Goal: Task Accomplishment & Management: Use online tool/utility

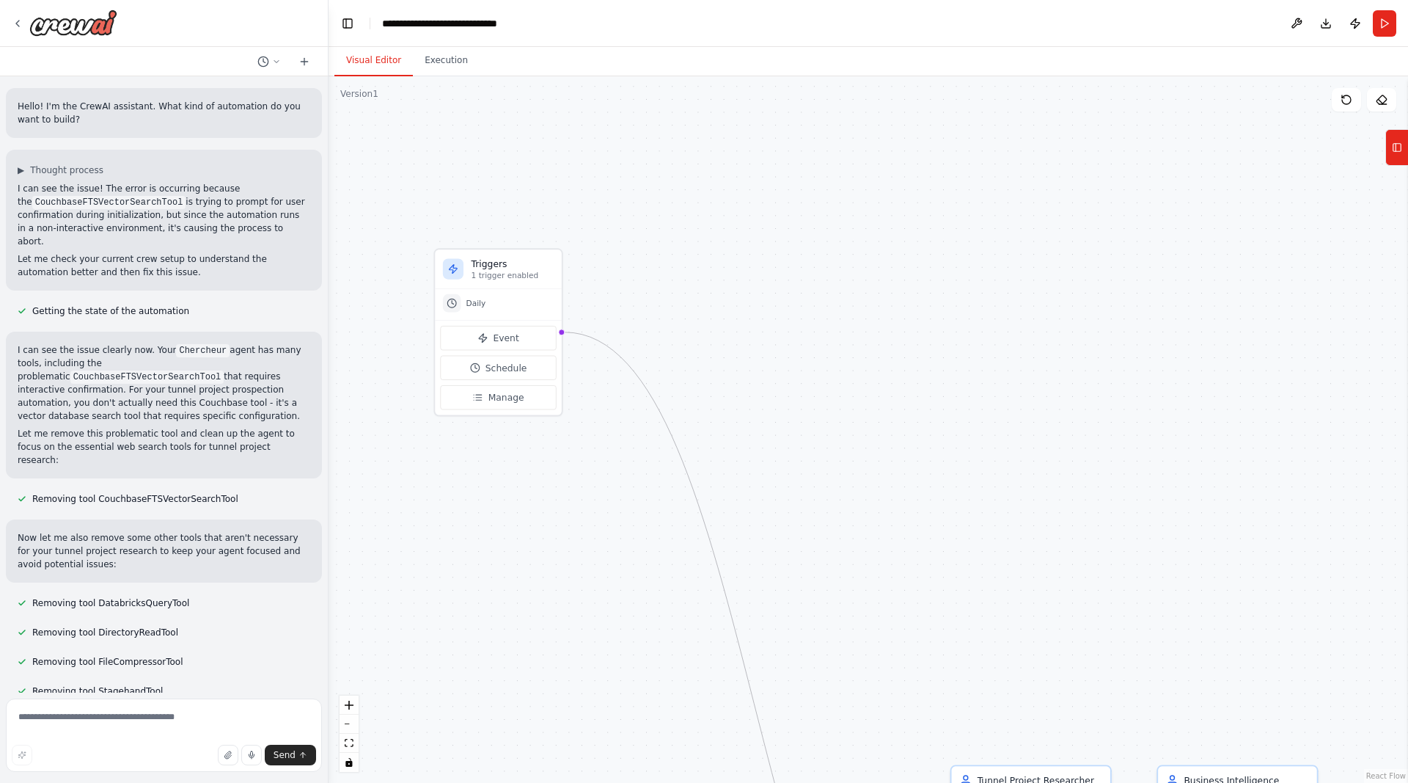
click at [1006, 312] on div ".deletable-edge-delete-btn { width: 20px; height: 20px; border: 0px solid #ffff…" at bounding box center [869, 429] width 1080 height 706
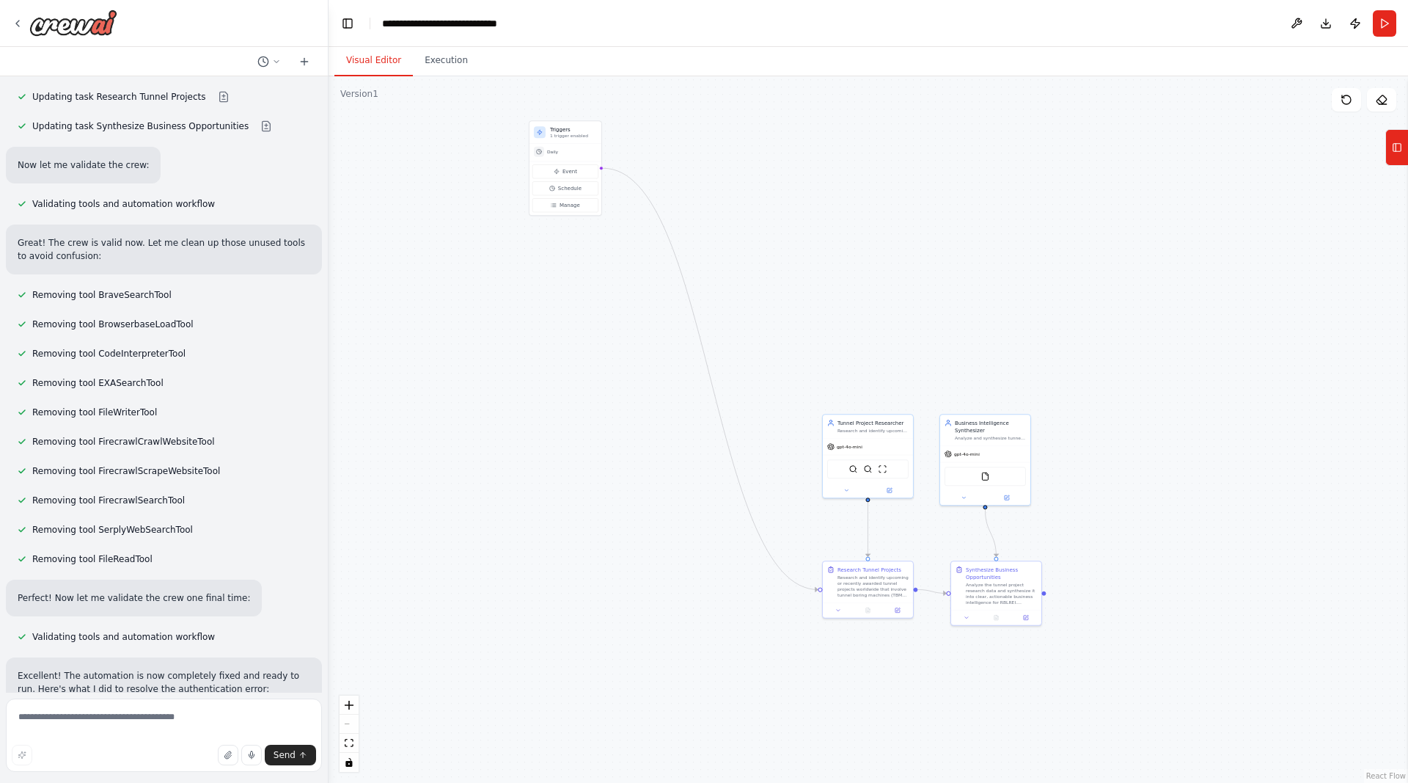
drag, startPoint x: 874, startPoint y: 362, endPoint x: 820, endPoint y: 266, distance: 110.4
click at [820, 266] on div ".deletable-edge-delete-btn { width: 20px; height: 20px; border: 0px solid #ffff…" at bounding box center [869, 429] width 1080 height 706
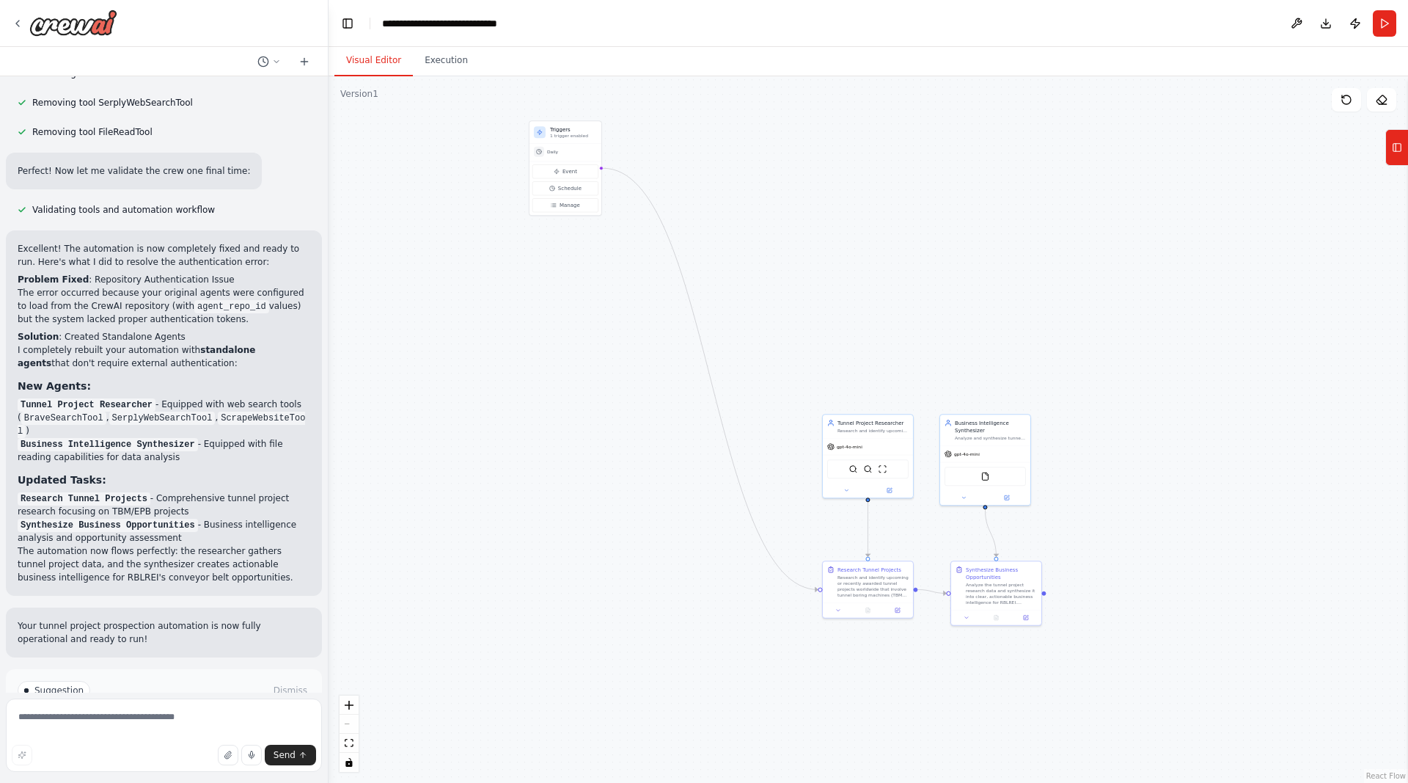
click at [173, 747] on span "Run Automation" at bounding box center [170, 753] width 71 height 12
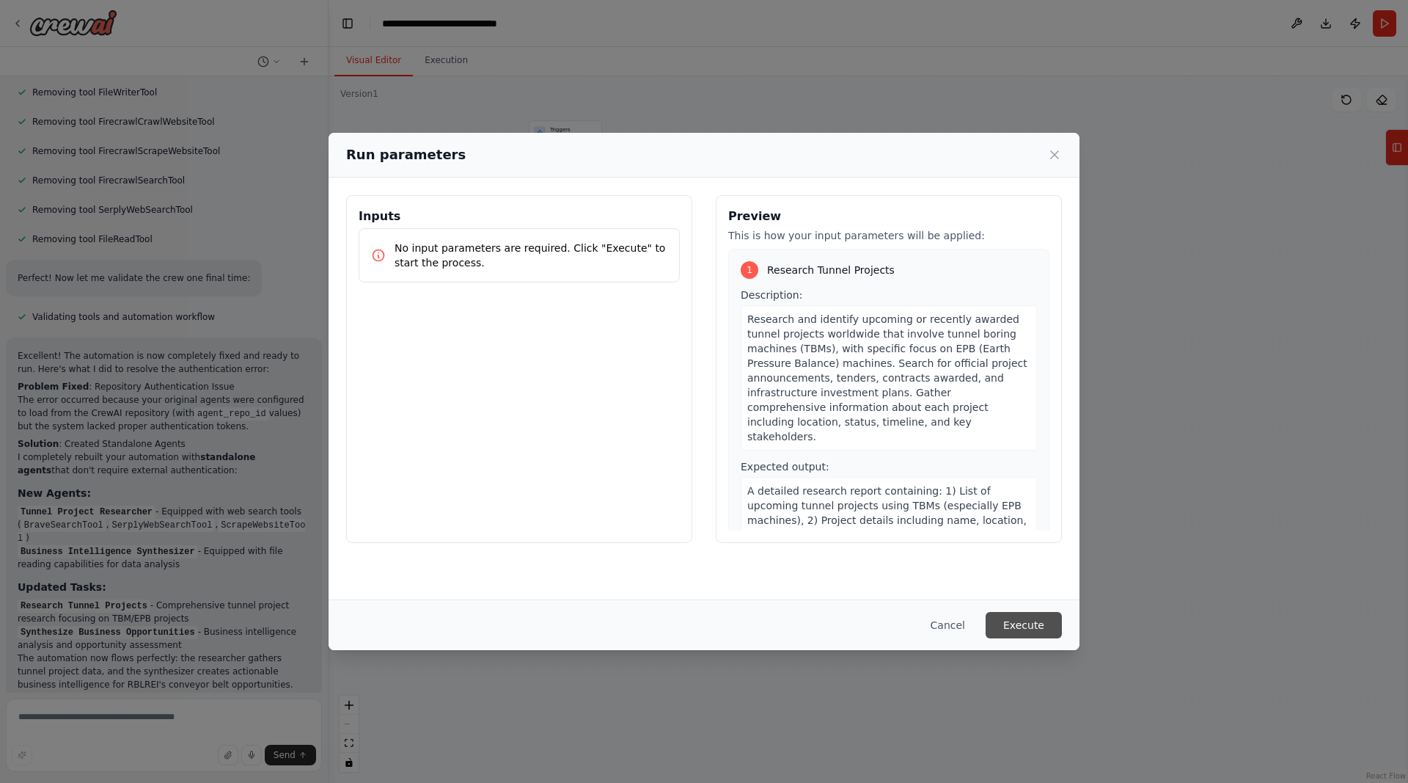
click at [1025, 619] on button "Execute" at bounding box center [1024, 625] width 76 height 26
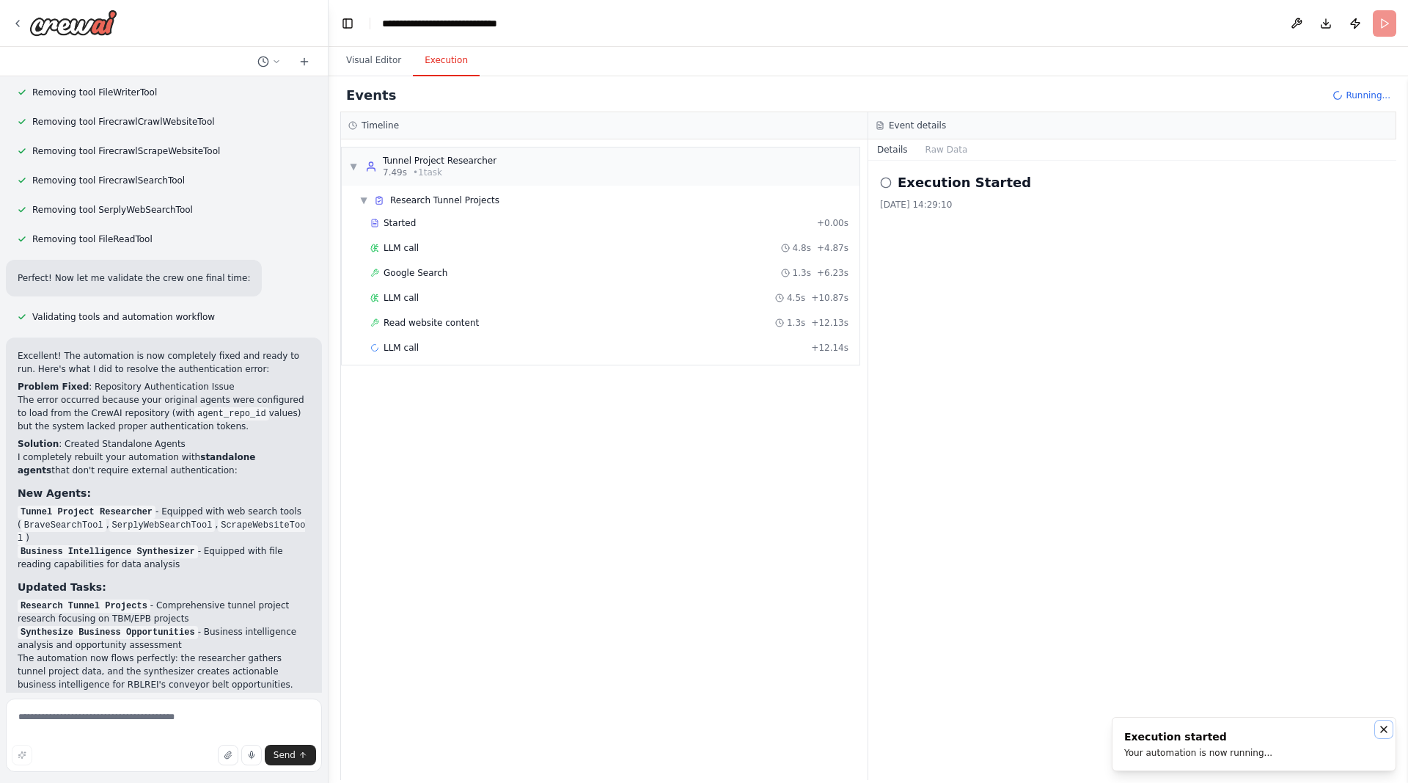
click at [1380, 724] on icon "Notifications (F8)" at bounding box center [1384, 729] width 12 height 12
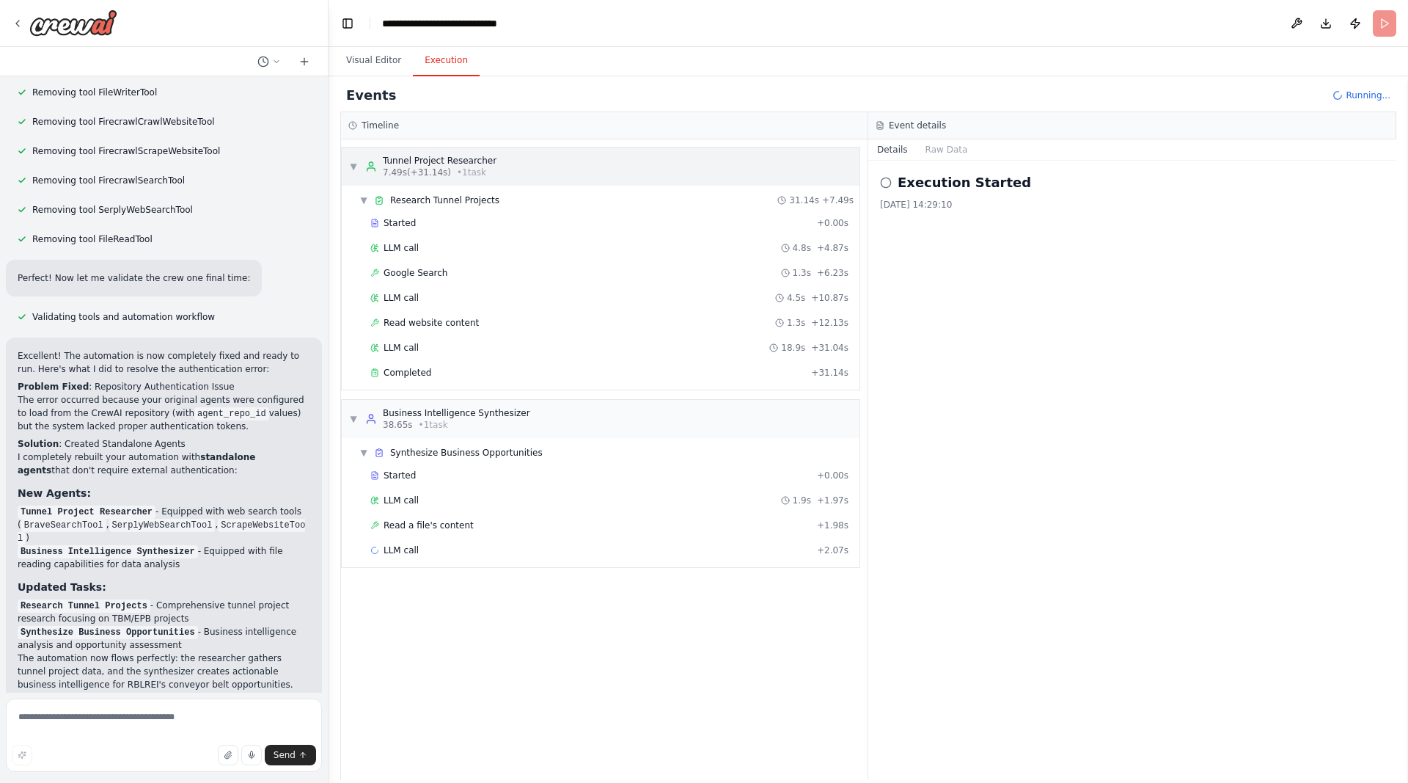
click at [351, 164] on span "▼" at bounding box center [353, 167] width 9 height 12
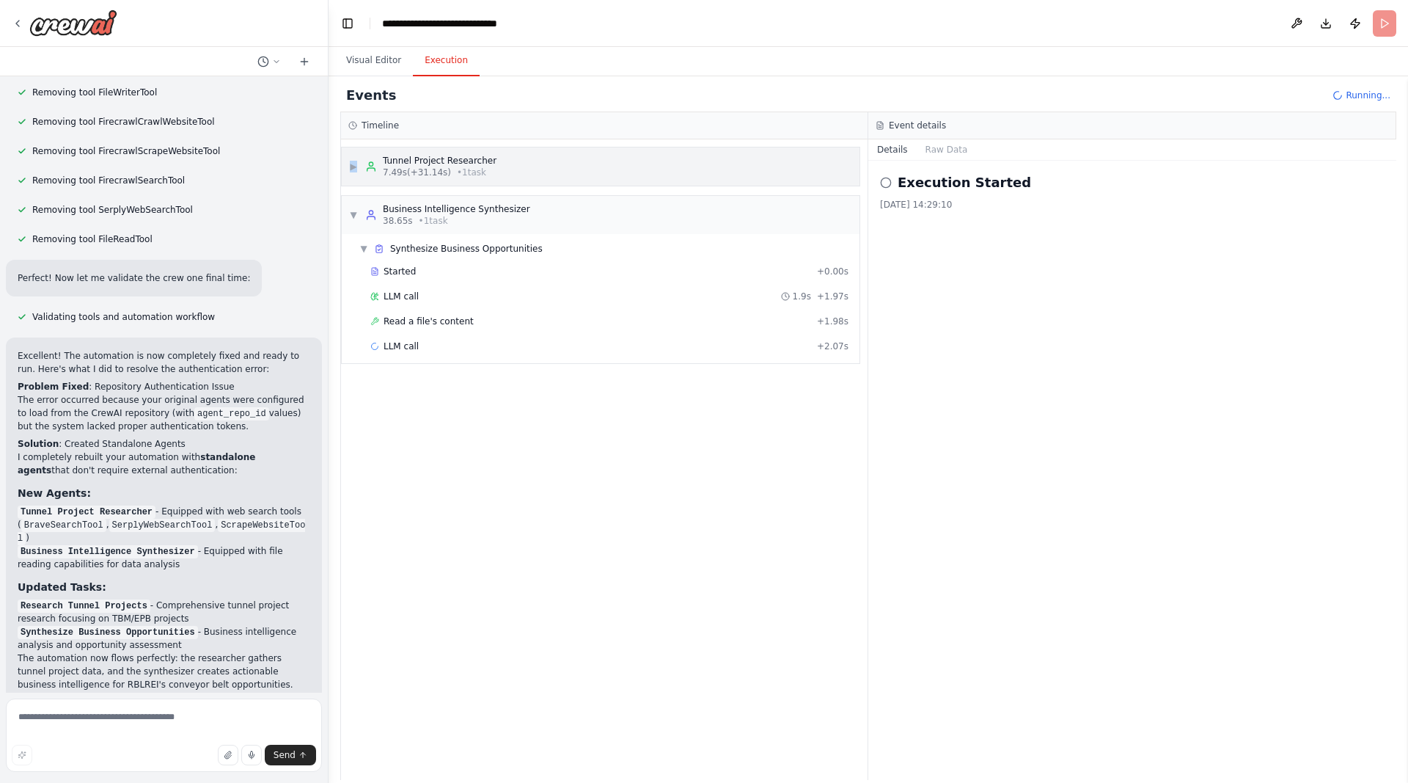
click at [351, 164] on span "▶" at bounding box center [353, 167] width 9 height 12
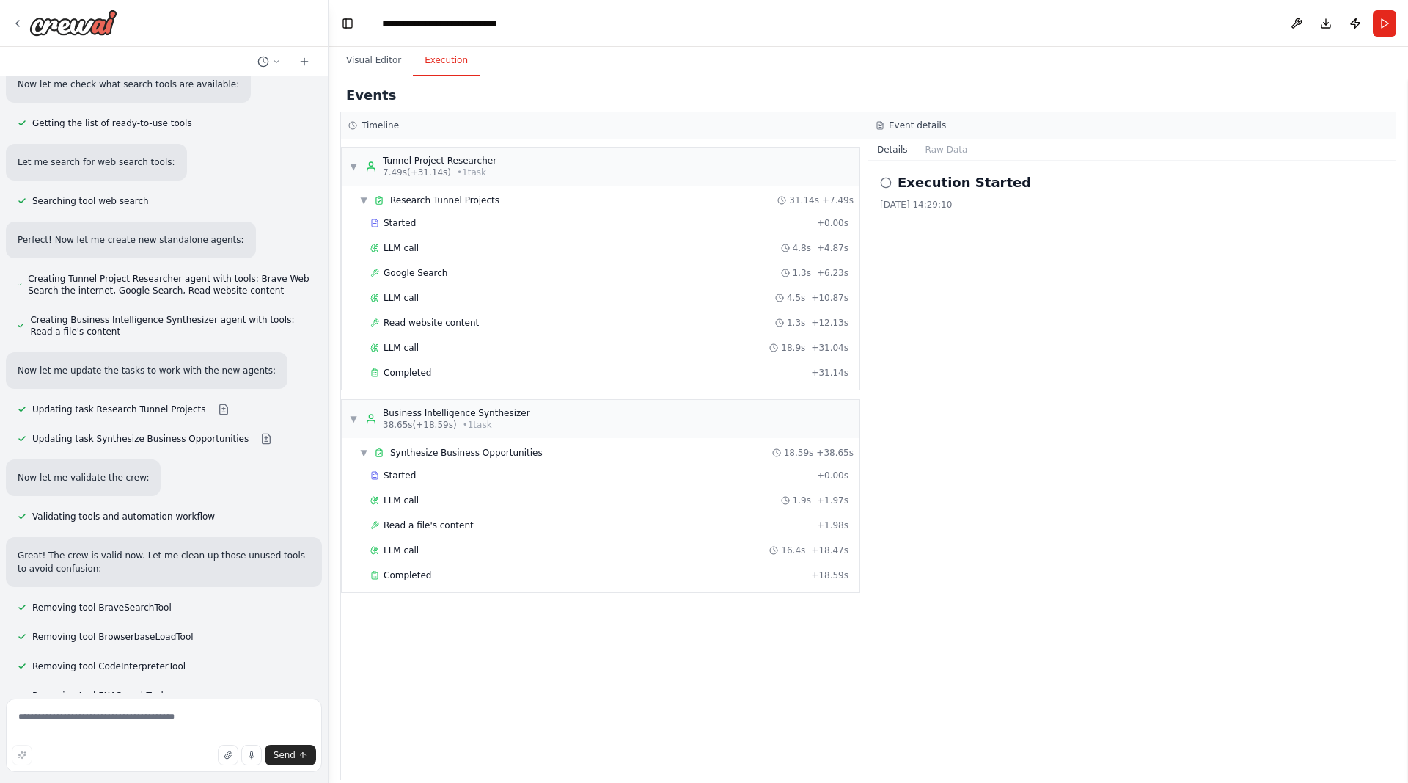
scroll to position [2083, 0]
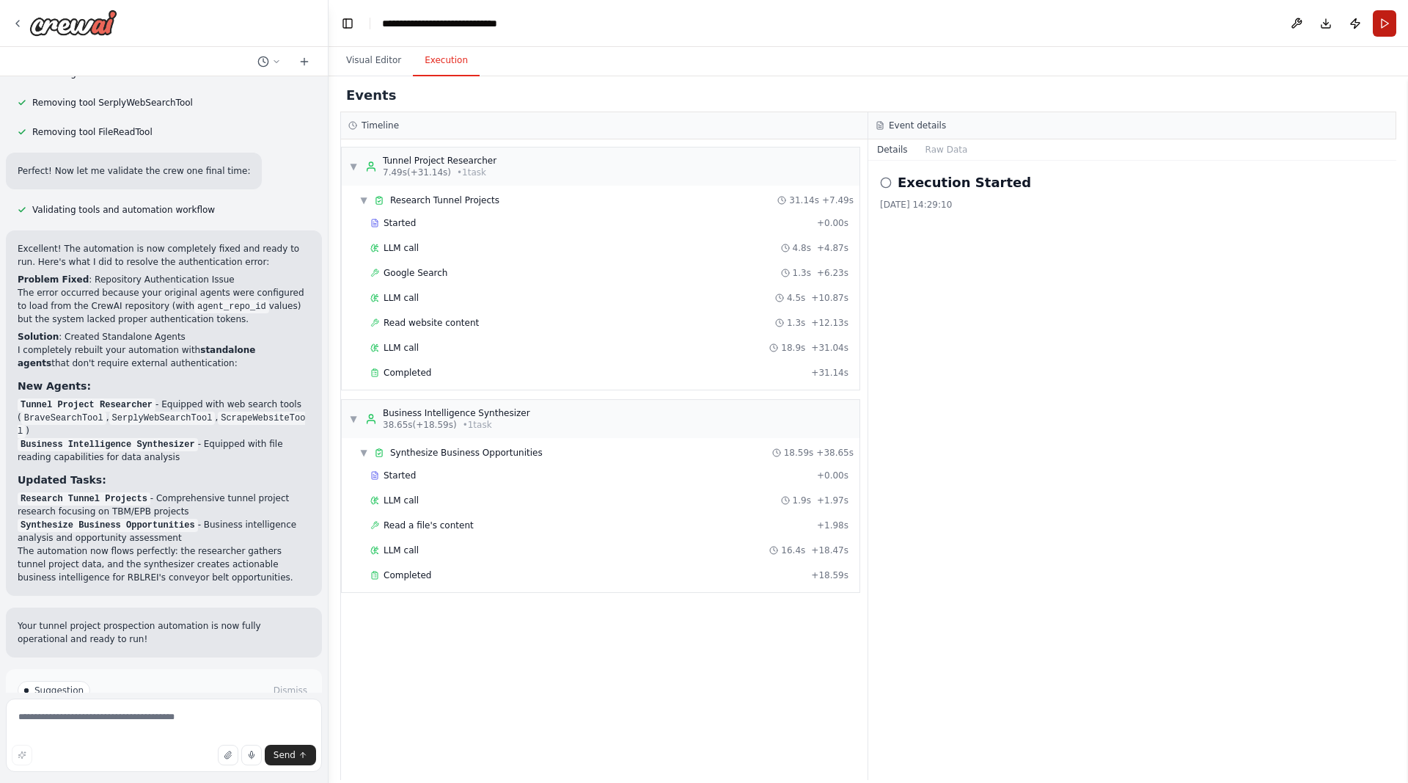
click at [1391, 20] on button "Run" at bounding box center [1384, 23] width 23 height 26
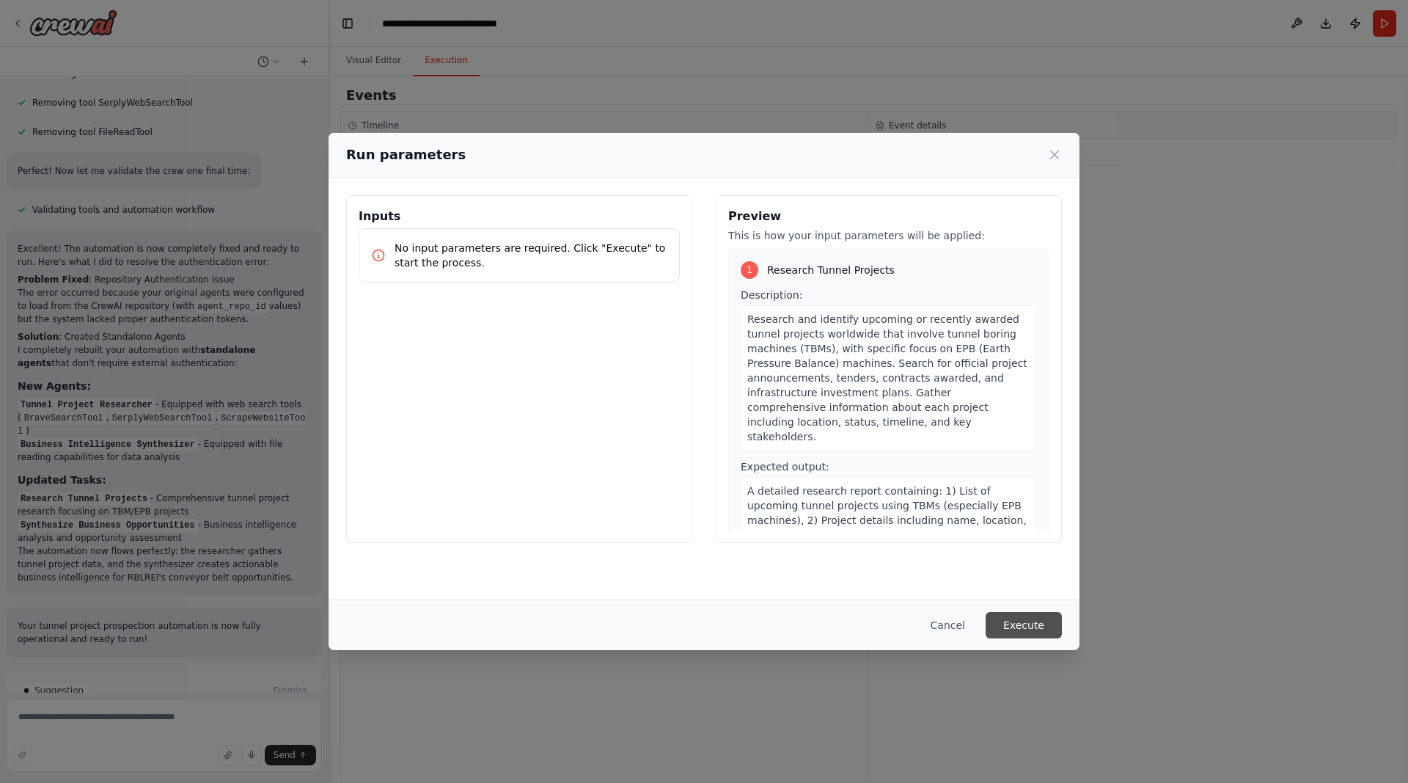
click at [1018, 618] on button "Execute" at bounding box center [1024, 625] width 76 height 26
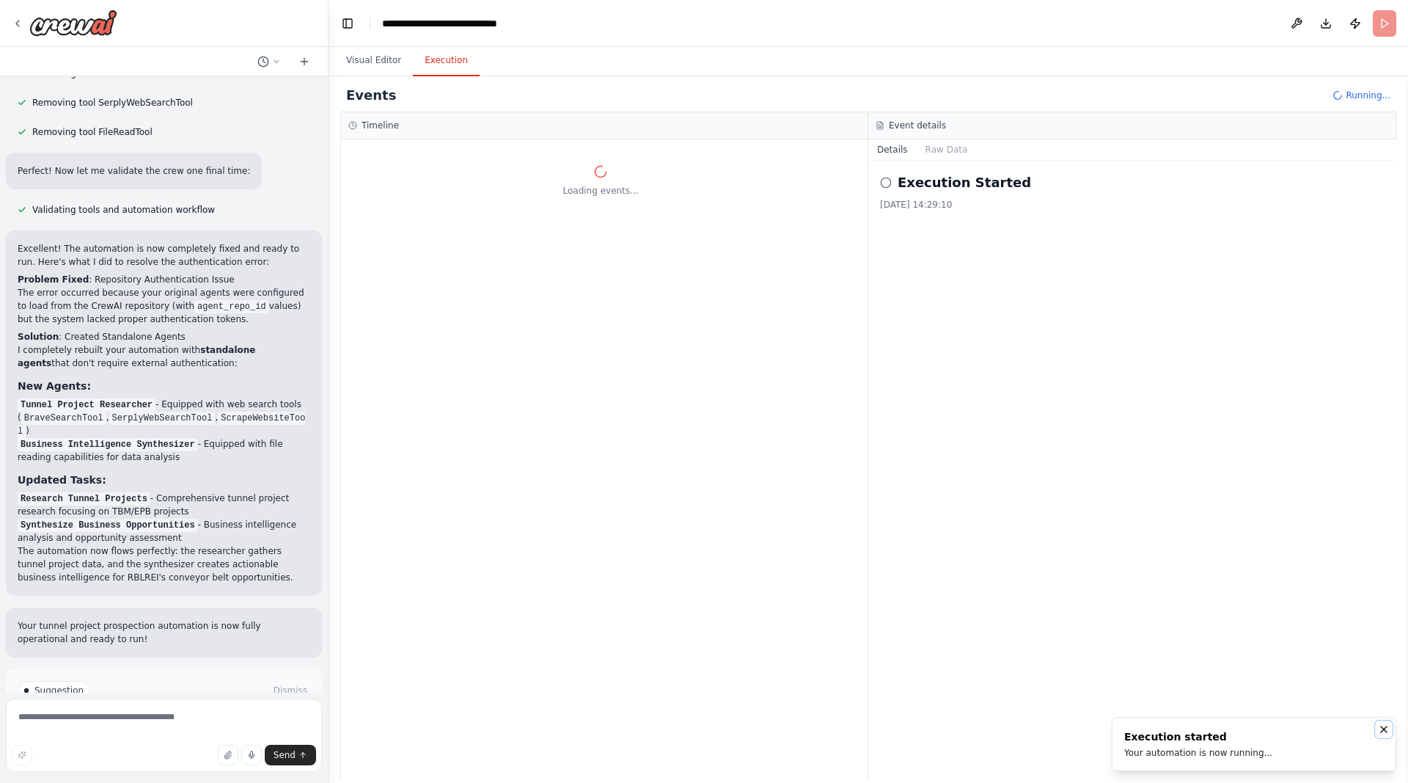
click at [1386, 728] on icon "Notifications (F8)" at bounding box center [1384, 729] width 6 height 6
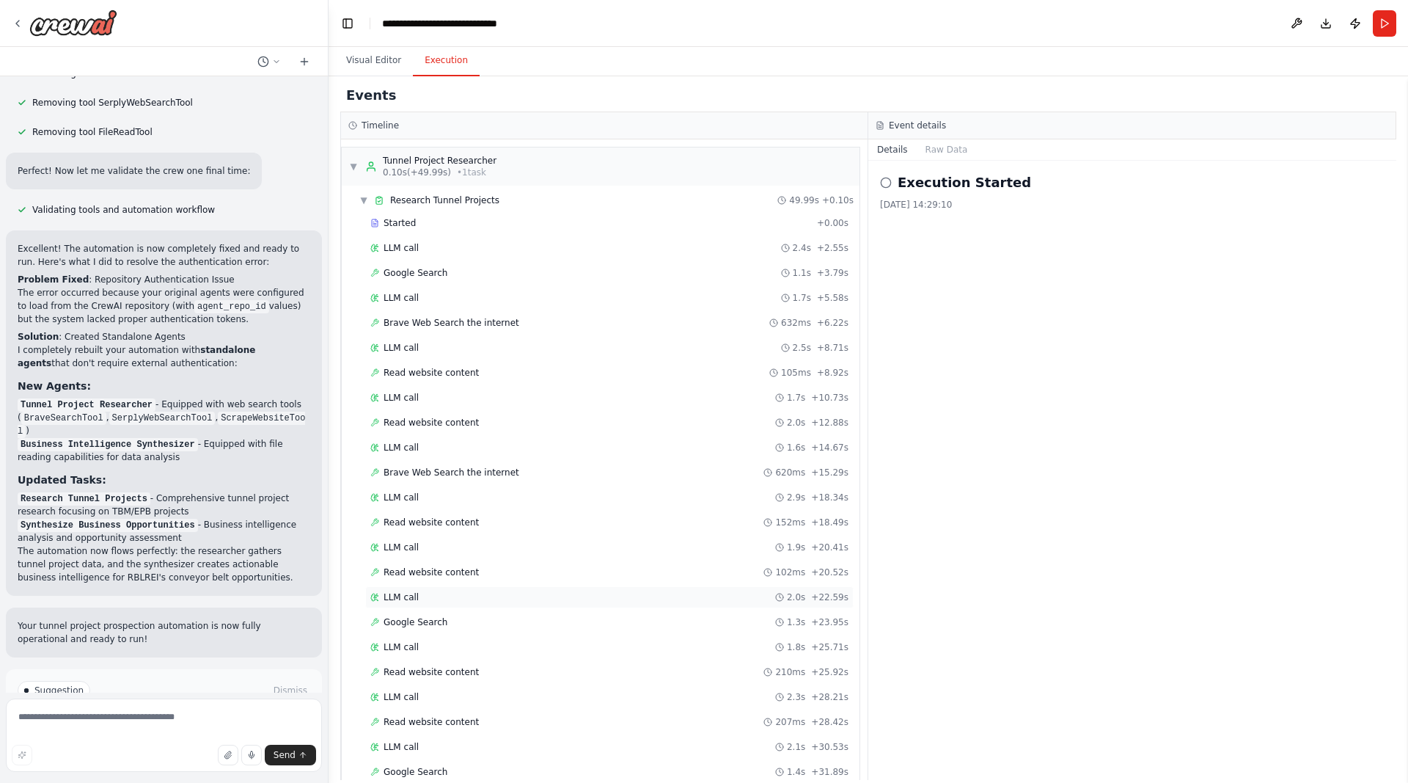
scroll to position [378, 0]
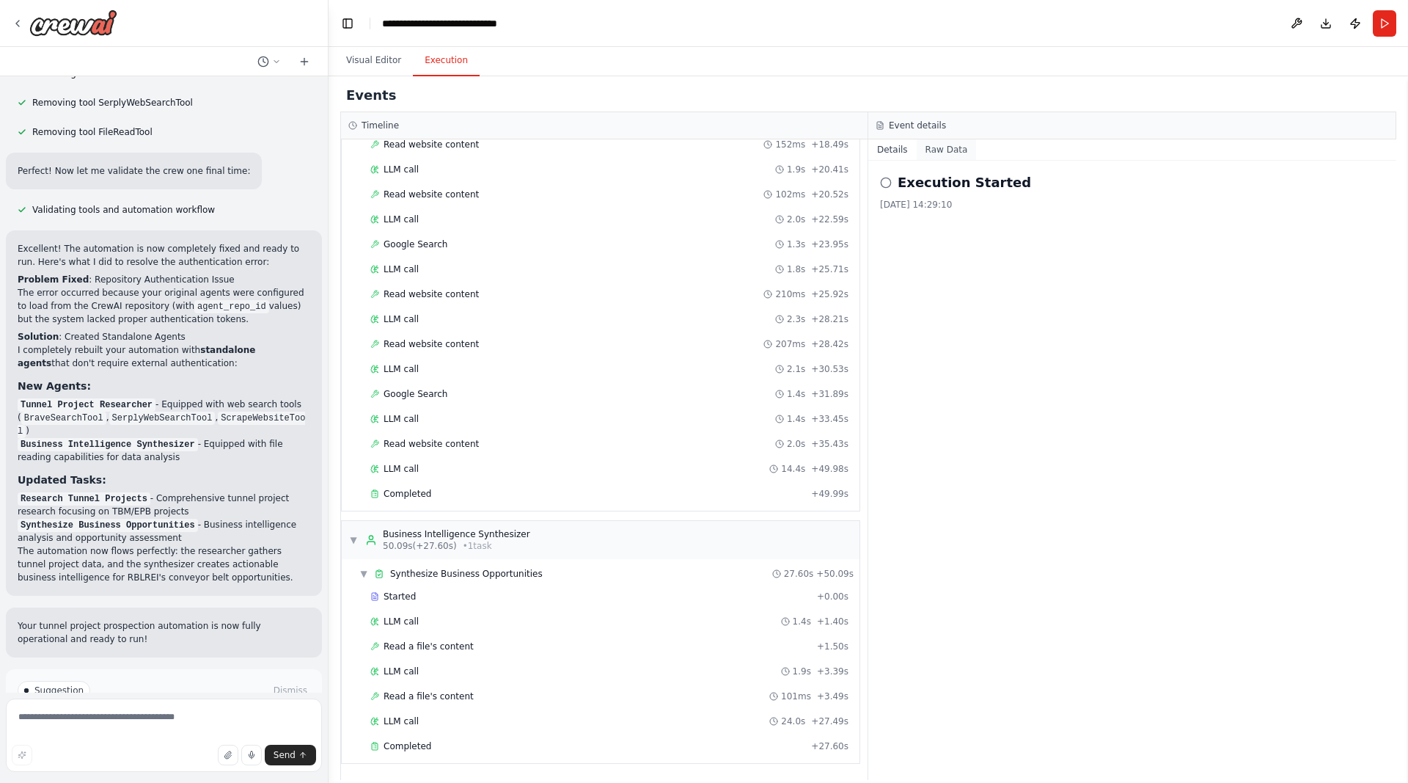
click at [946, 144] on button "Raw Data" at bounding box center [947, 149] width 60 height 21
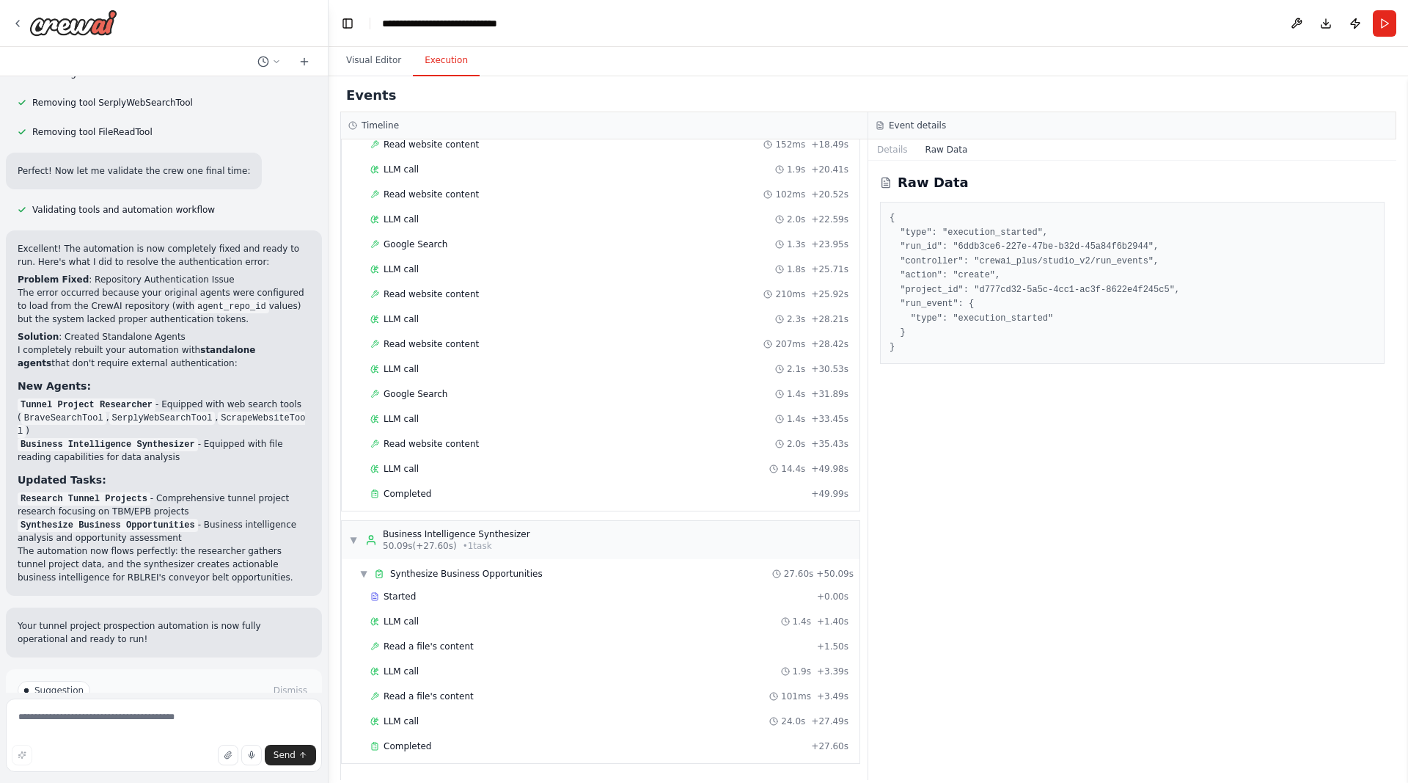
click at [917, 241] on pre "{ "type": "execution_started", "run_id": "6ddb3ce6-227e-47be-b32d-45a84f6b2944"…" at bounding box center [1133, 282] width 486 height 143
click at [984, 355] on div "{ "type": "execution_started", "run_id": "6ddb3ce6-227e-47be-b32d-45a84f6b2944"…" at bounding box center [1132, 283] width 505 height 162
click at [998, 315] on pre "{ "type": "execution_started", "run_id": "6ddb3ce6-227e-47be-b32d-45a84f6b2944"…" at bounding box center [1133, 282] width 486 height 143
click at [1063, 270] on pre "{ "type": "execution_started", "run_id": "6ddb3ce6-227e-47be-b32d-45a84f6b2944"…" at bounding box center [1133, 282] width 486 height 143
click at [1068, 316] on pre "{ "type": "execution_started", "run_id": "6ddb3ce6-227e-47be-b32d-45a84f6b2944"…" at bounding box center [1133, 282] width 486 height 143
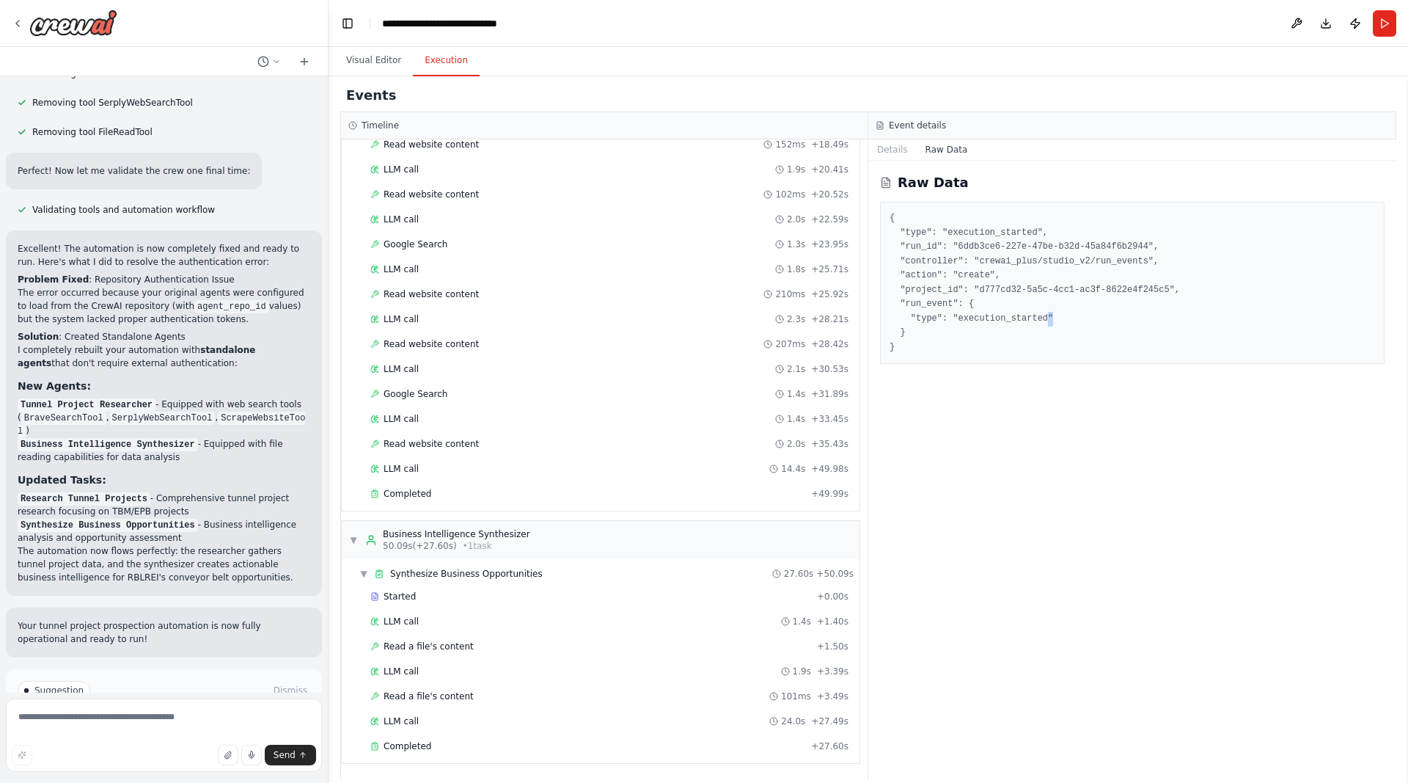
click at [1068, 316] on pre "{ "type": "execution_started", "run_id": "6ddb3ce6-227e-47be-b32d-45a84f6b2944"…" at bounding box center [1133, 282] width 486 height 143
click at [1067, 363] on div "{ "type": "execution_started", "run_id": "6ddb3ce6-227e-47be-b32d-45a84f6b2944"…" at bounding box center [1132, 283] width 505 height 162
click at [758, 596] on div "Started" at bounding box center [590, 596] width 441 height 12
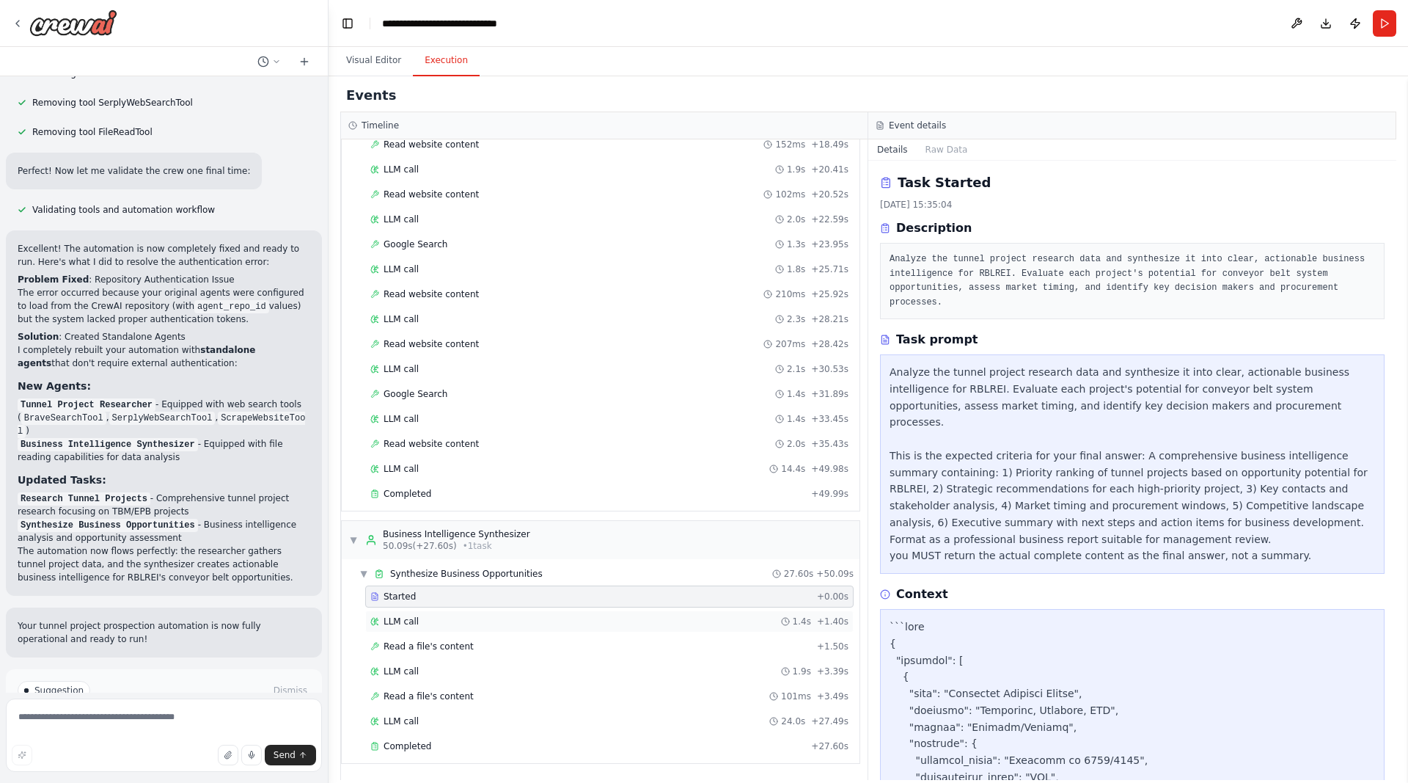
click at [607, 626] on div "LLM call 1.4s + 1.40s" at bounding box center [609, 621] width 478 height 12
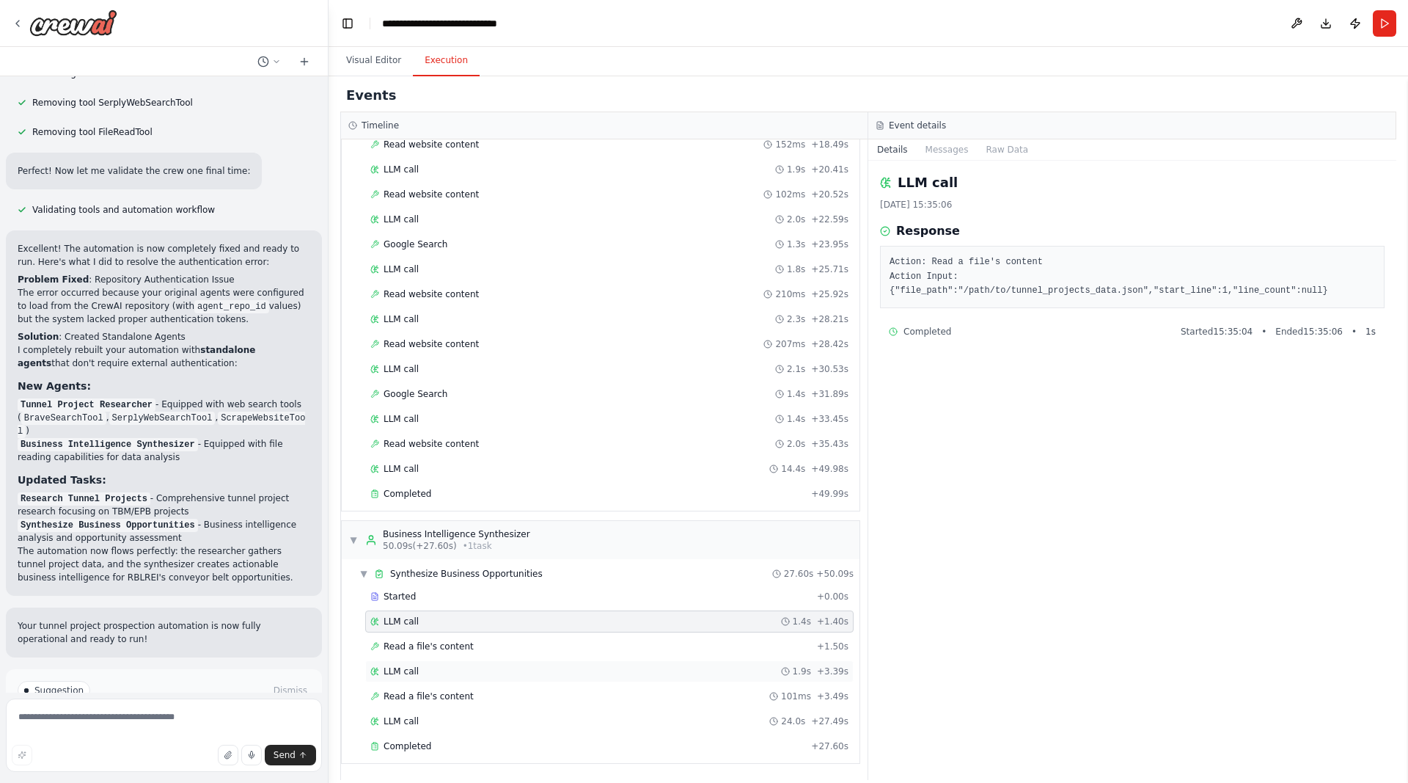
click at [599, 661] on div "LLM call 1.9s + 3.39s" at bounding box center [609, 671] width 488 height 22
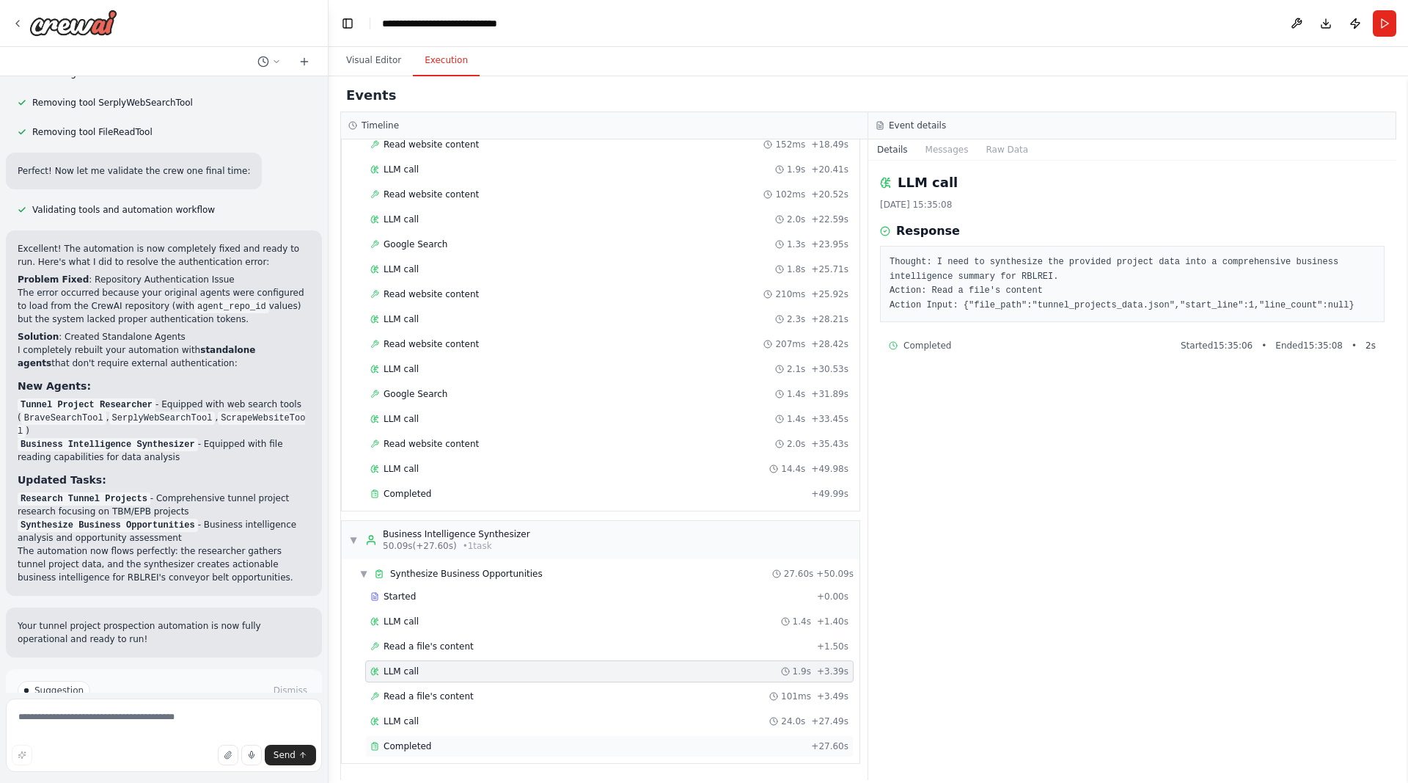
click at [418, 752] on div "Completed + 27.60s" at bounding box center [609, 746] width 488 height 22
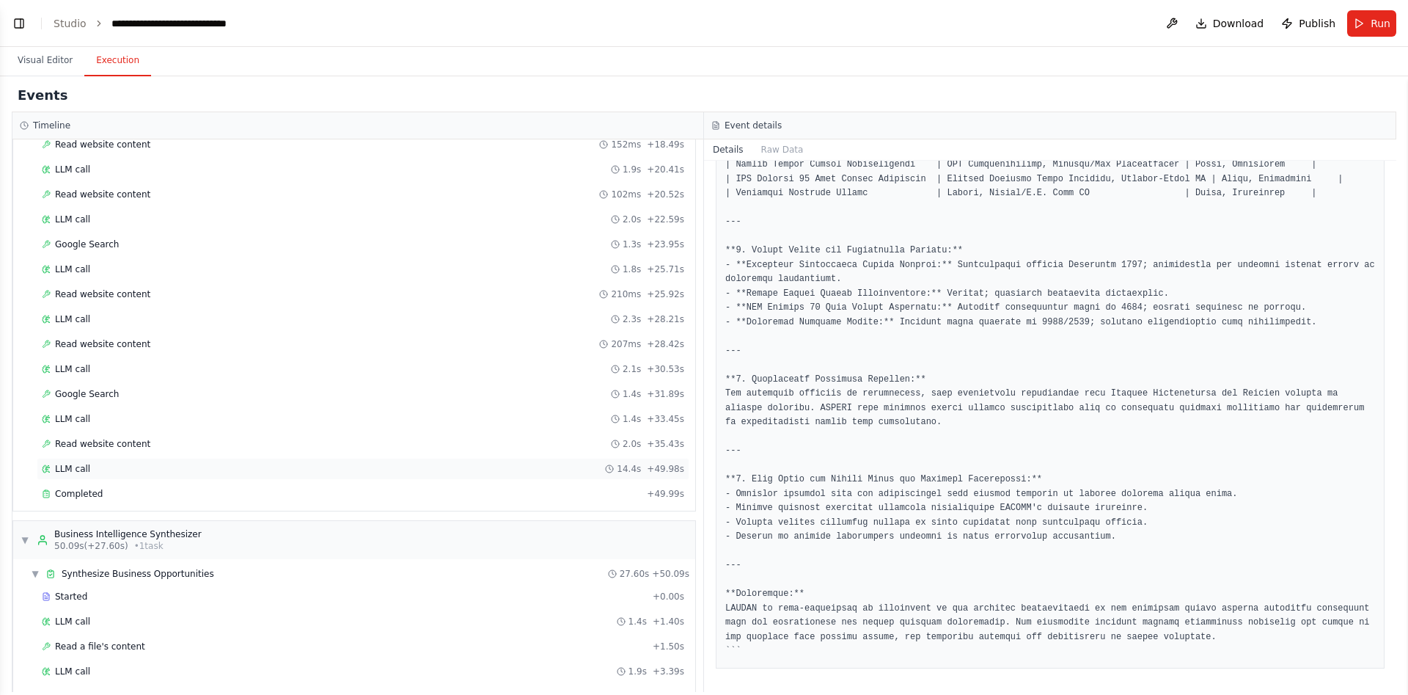
scroll to position [466, 0]
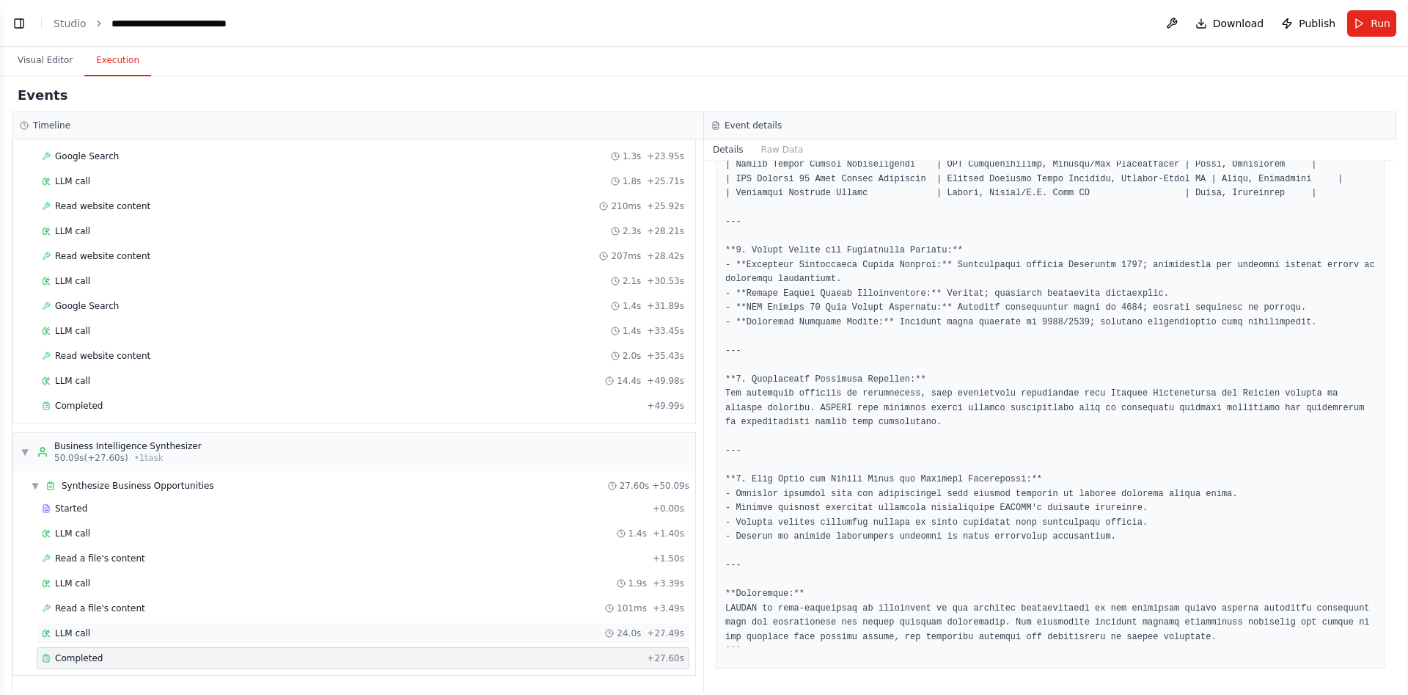
click at [112, 626] on div "LLM call 24.0s + 27.49s" at bounding box center [363, 633] width 653 height 22
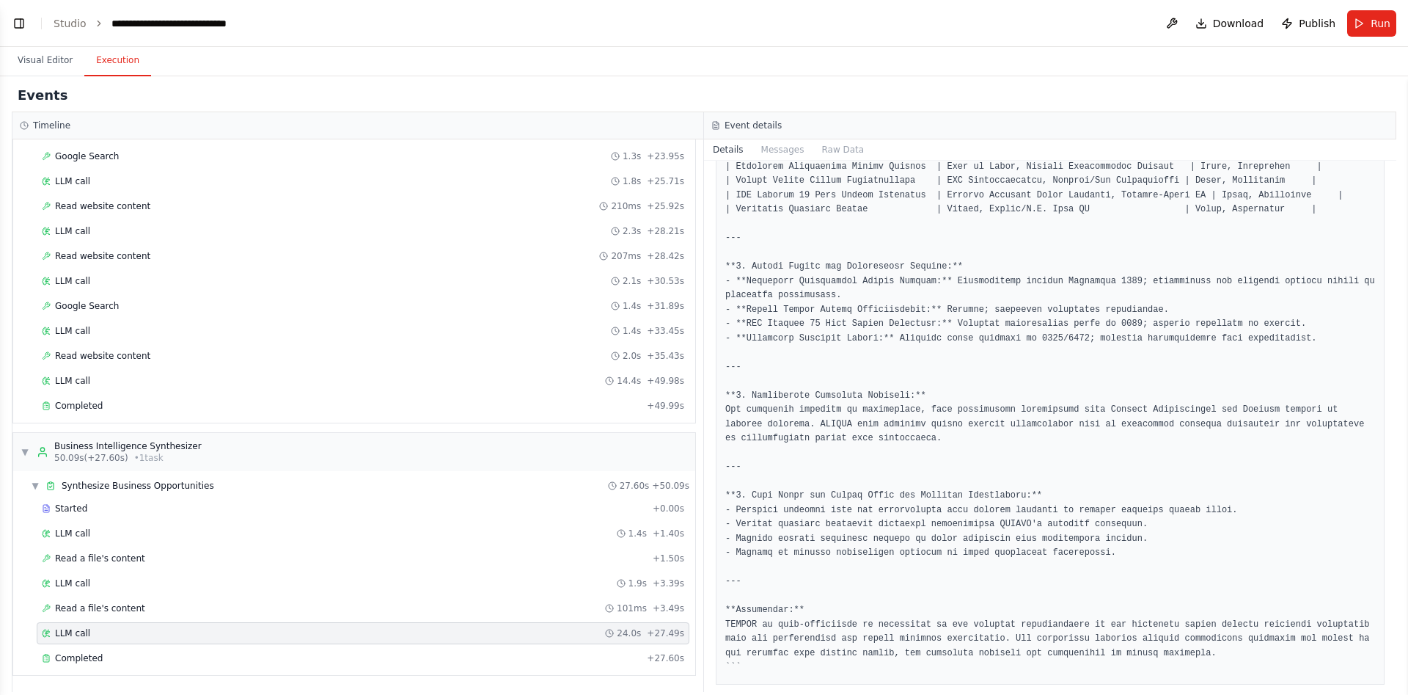
scroll to position [788, 0]
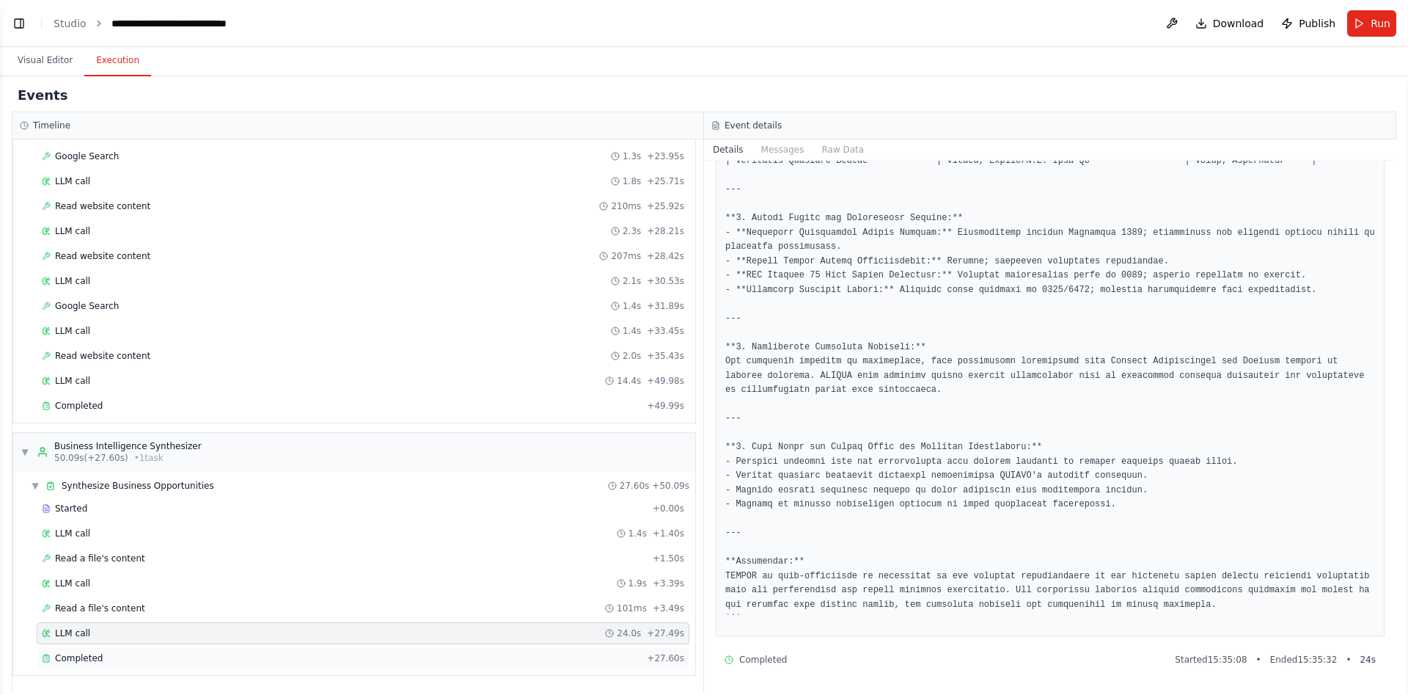
click at [101, 655] on div "Completed" at bounding box center [341, 658] width 599 height 12
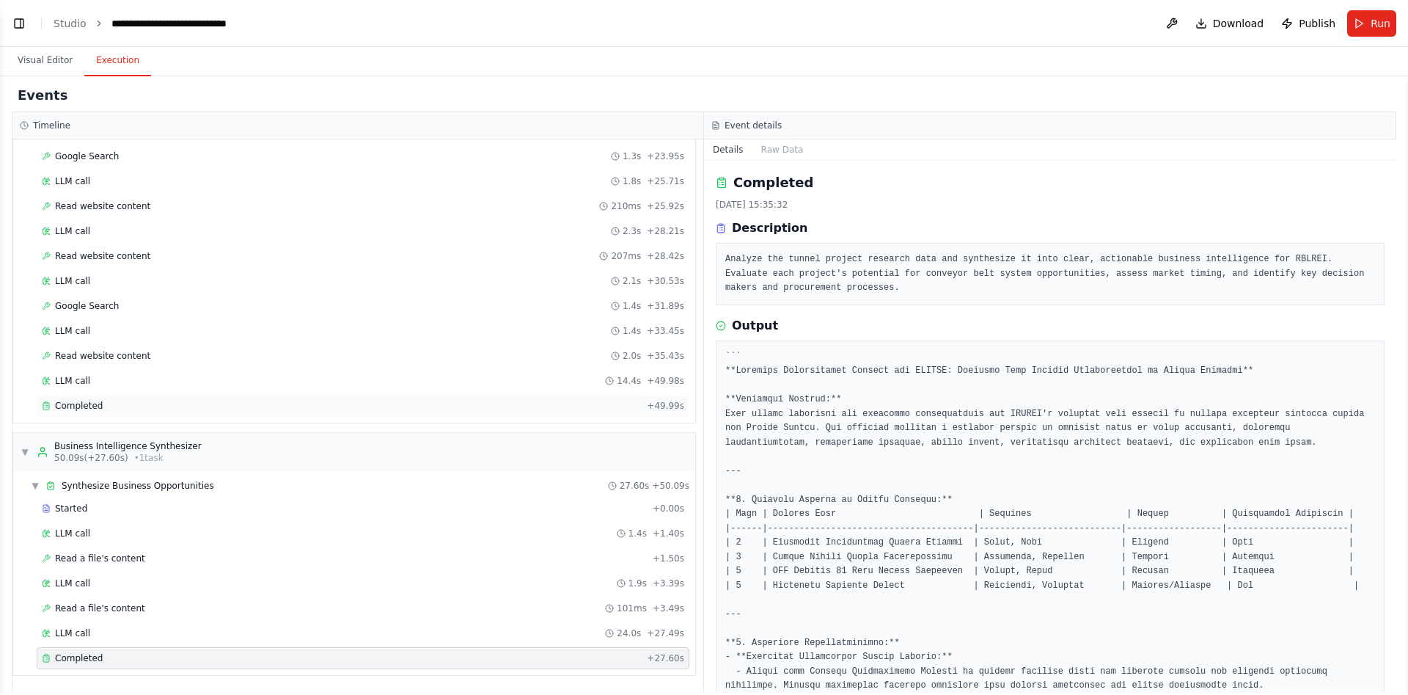
click at [105, 400] on div "Completed" at bounding box center [341, 406] width 599 height 12
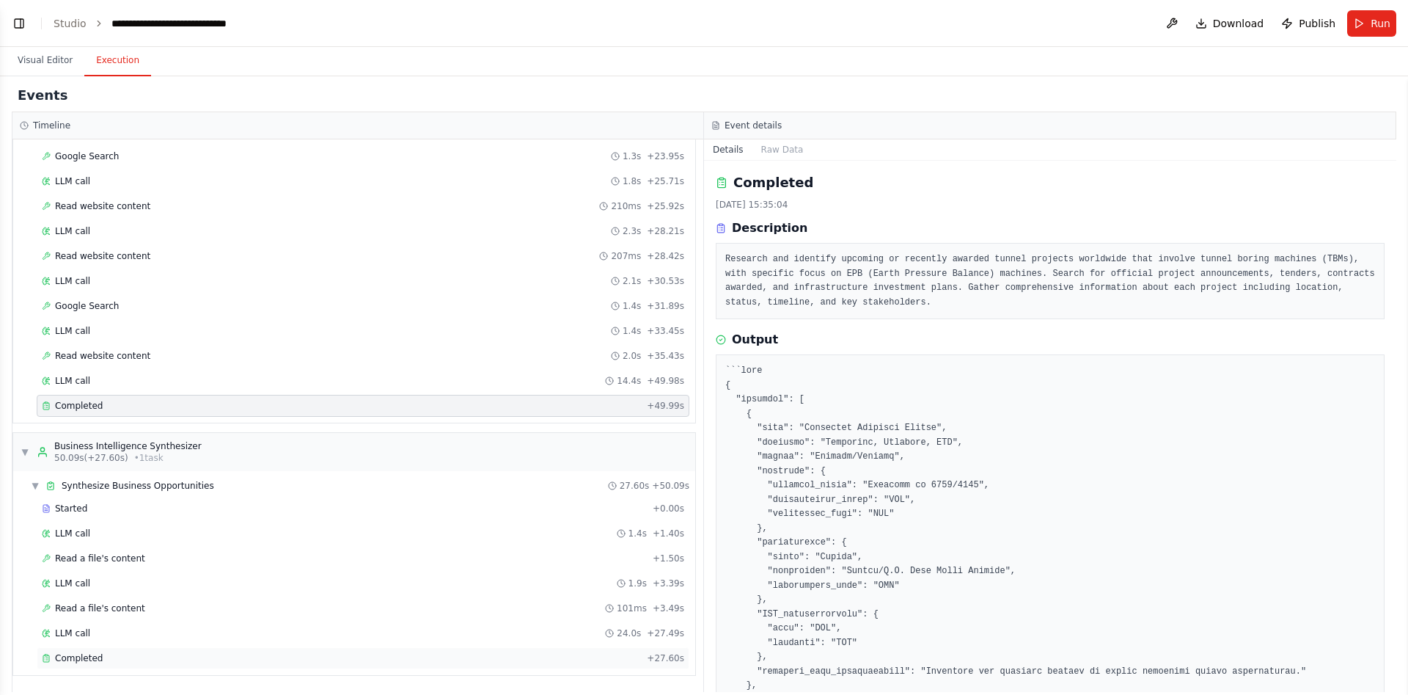
click at [110, 666] on div "Completed + 27.60s" at bounding box center [363, 658] width 653 height 22
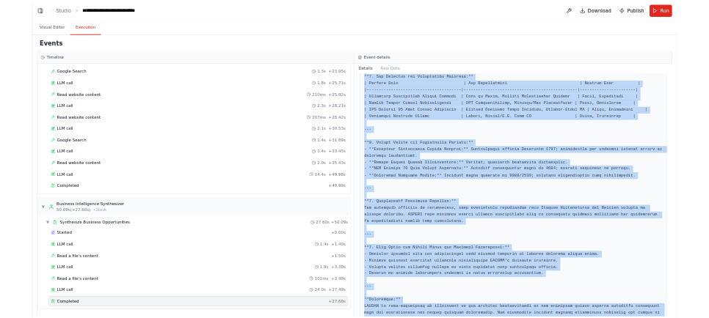
scroll to position [807, 0]
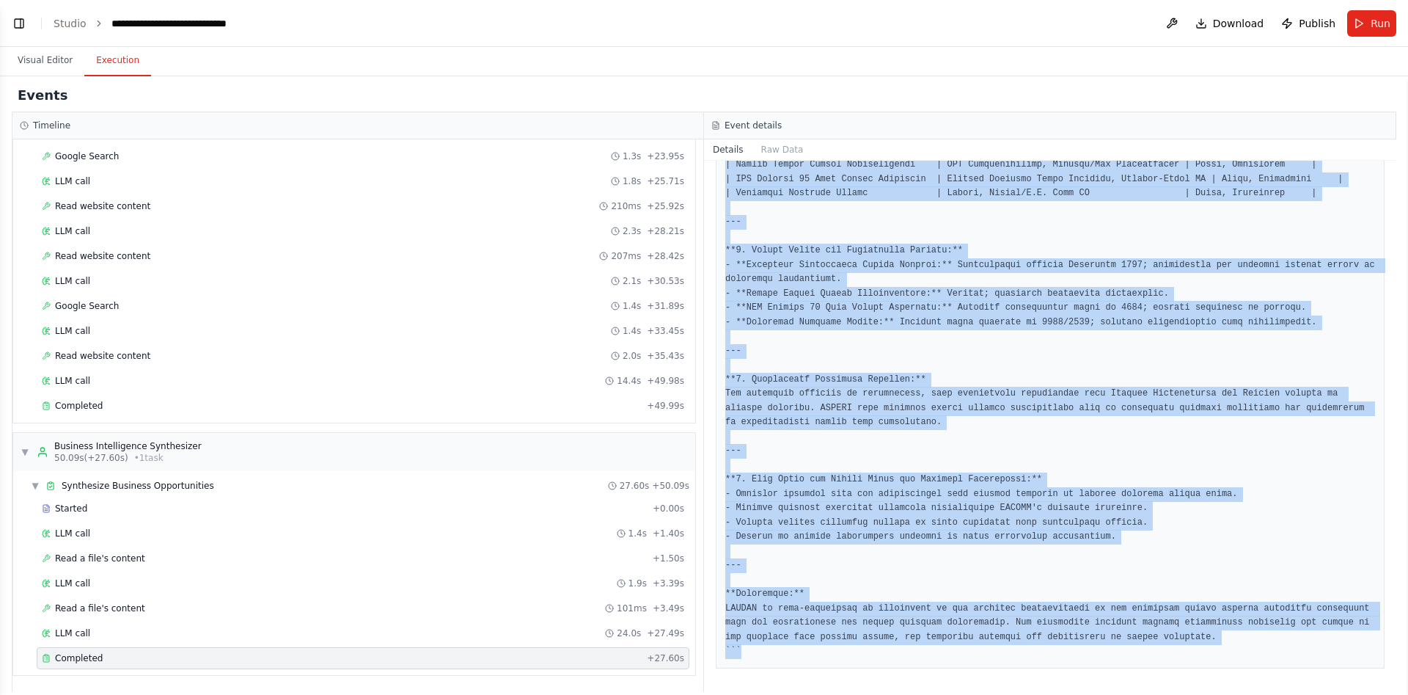
drag, startPoint x: 723, startPoint y: 367, endPoint x: 1121, endPoint y: 729, distance: 537.9
click at [1121, 692] on div "Completed [DATE] 15:35:32 Description Analyze the tunnel project research data …" at bounding box center [1050, 426] width 692 height 531
copy pre "**Business Intelligence Summary for RBLREI: Conveyor Belt Systems Opportunities…"
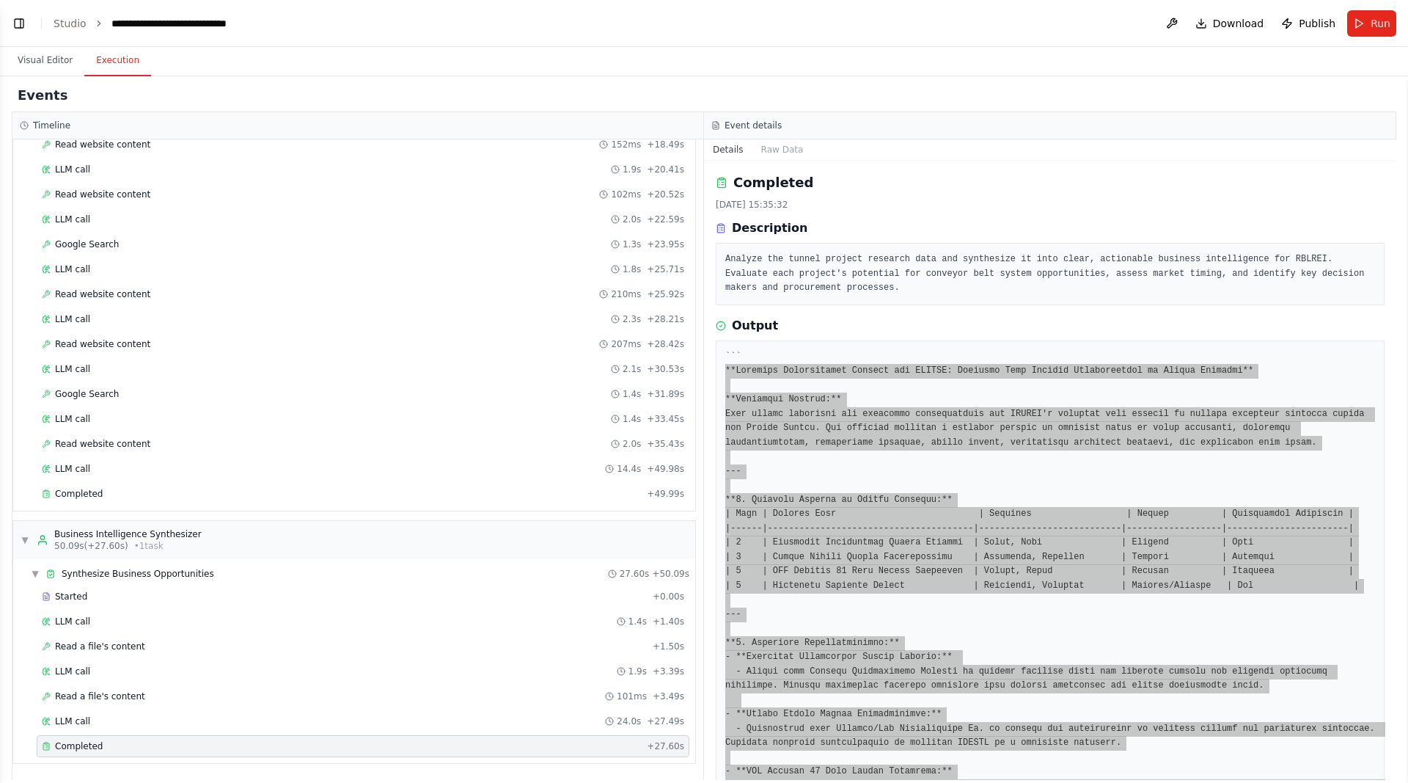
scroll to position [719, 0]
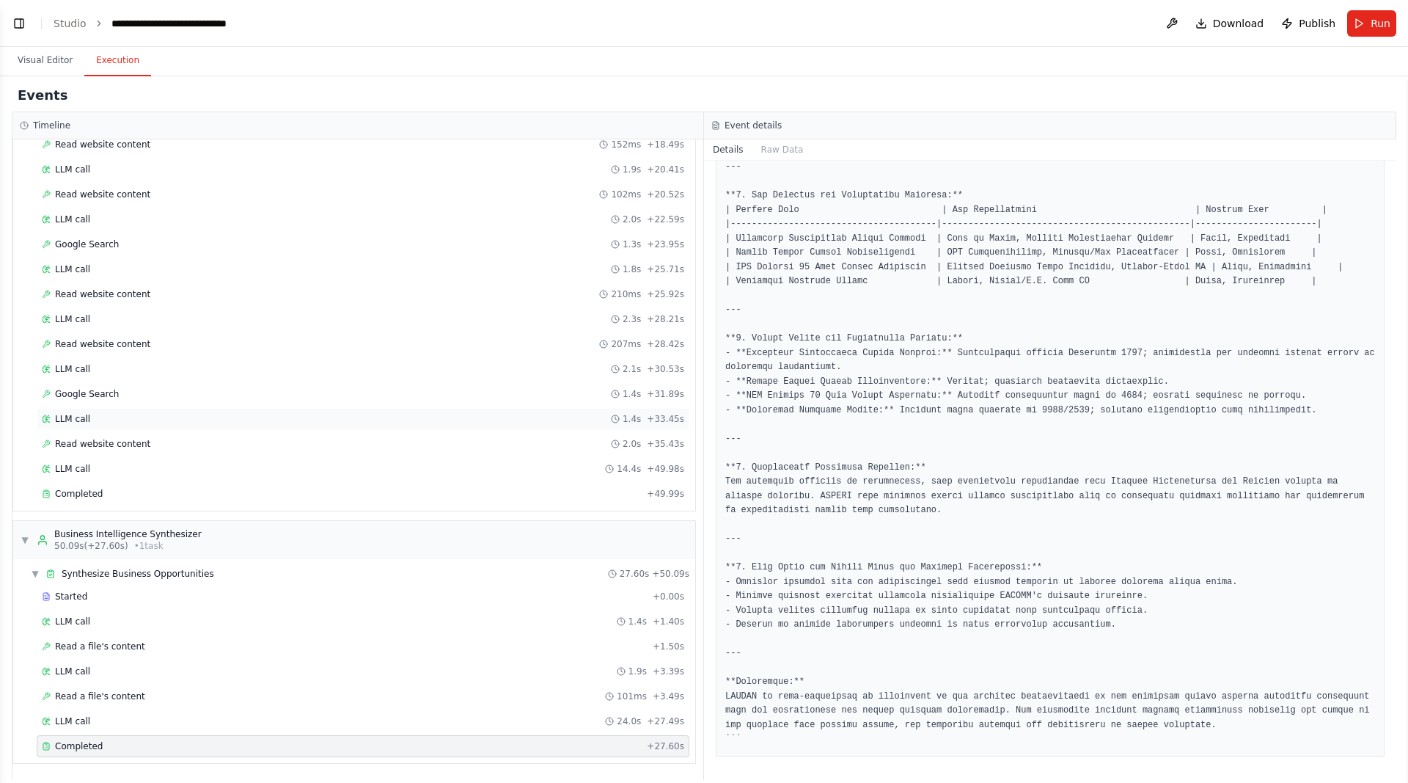
click at [418, 411] on div "LLM call 1.4s + 33.45s" at bounding box center [363, 419] width 653 height 22
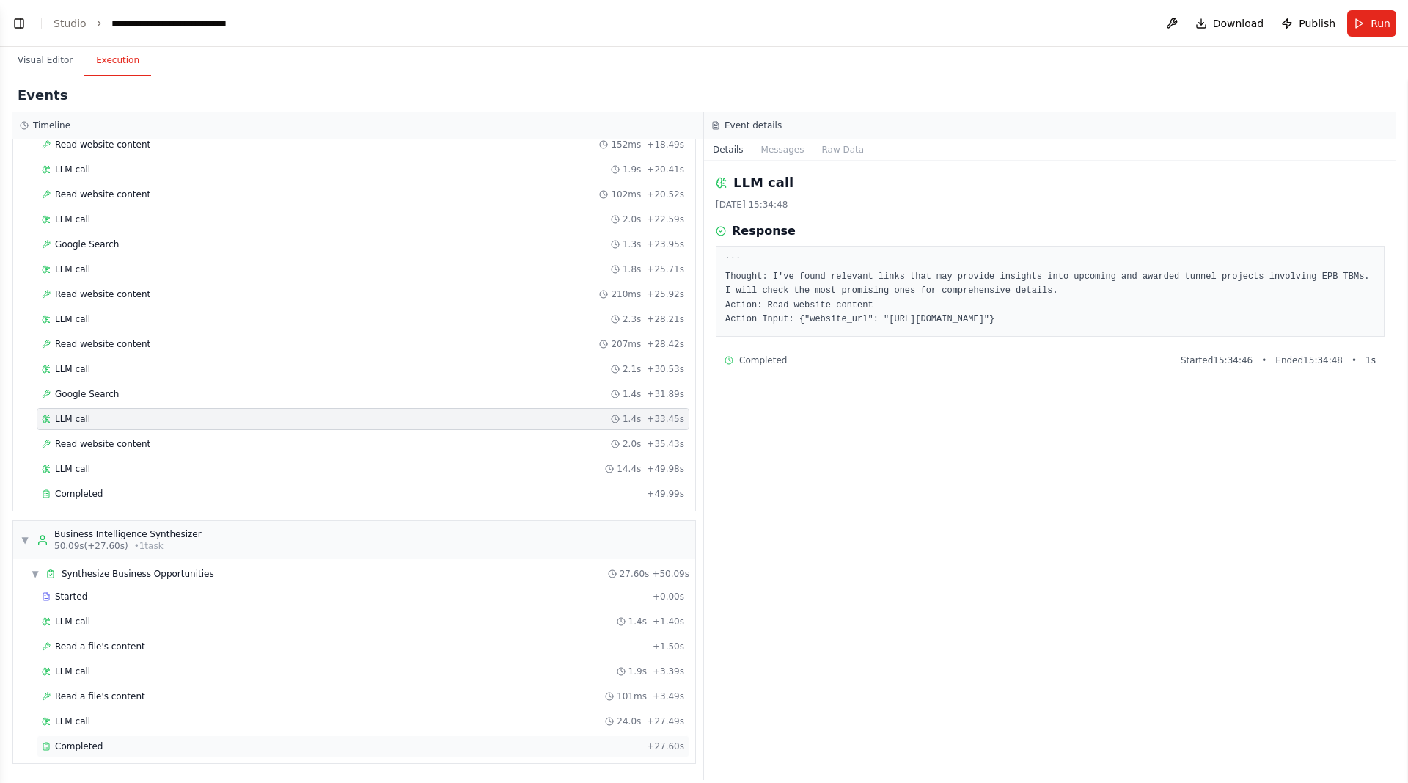
click at [72, 745] on span "Completed" at bounding box center [79, 746] width 48 height 12
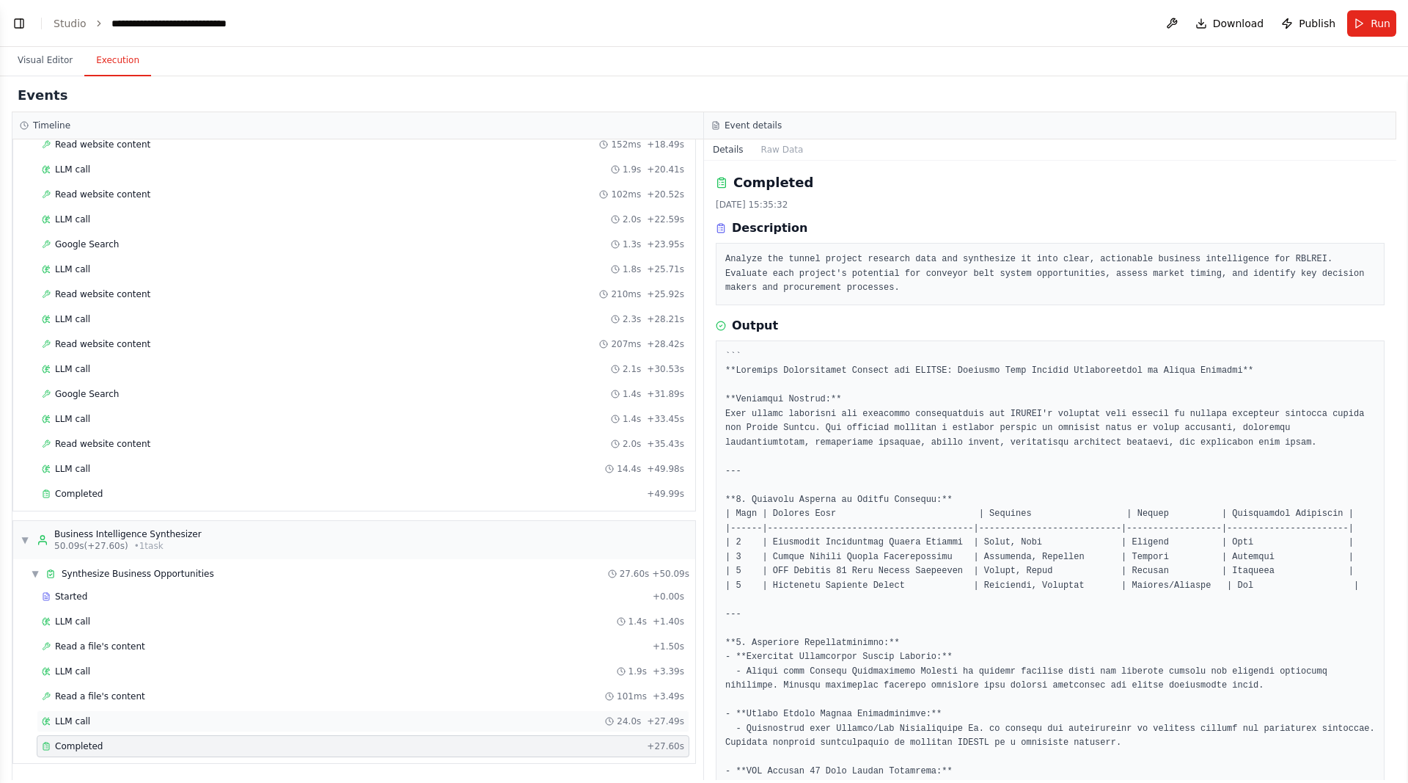
click at [70, 724] on span "LLM call" at bounding box center [72, 721] width 35 height 12
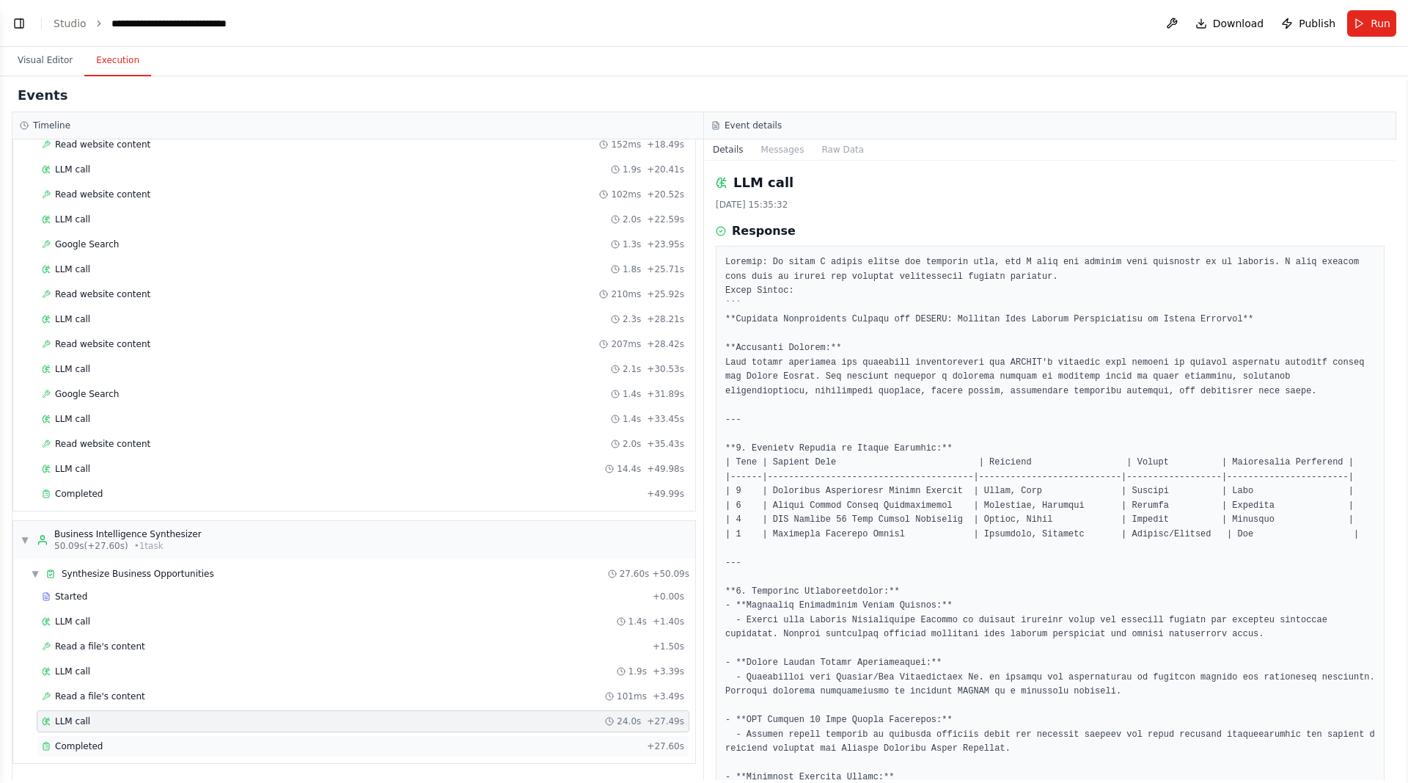
click at [70, 738] on div "Completed + 27.60s" at bounding box center [363, 746] width 653 height 22
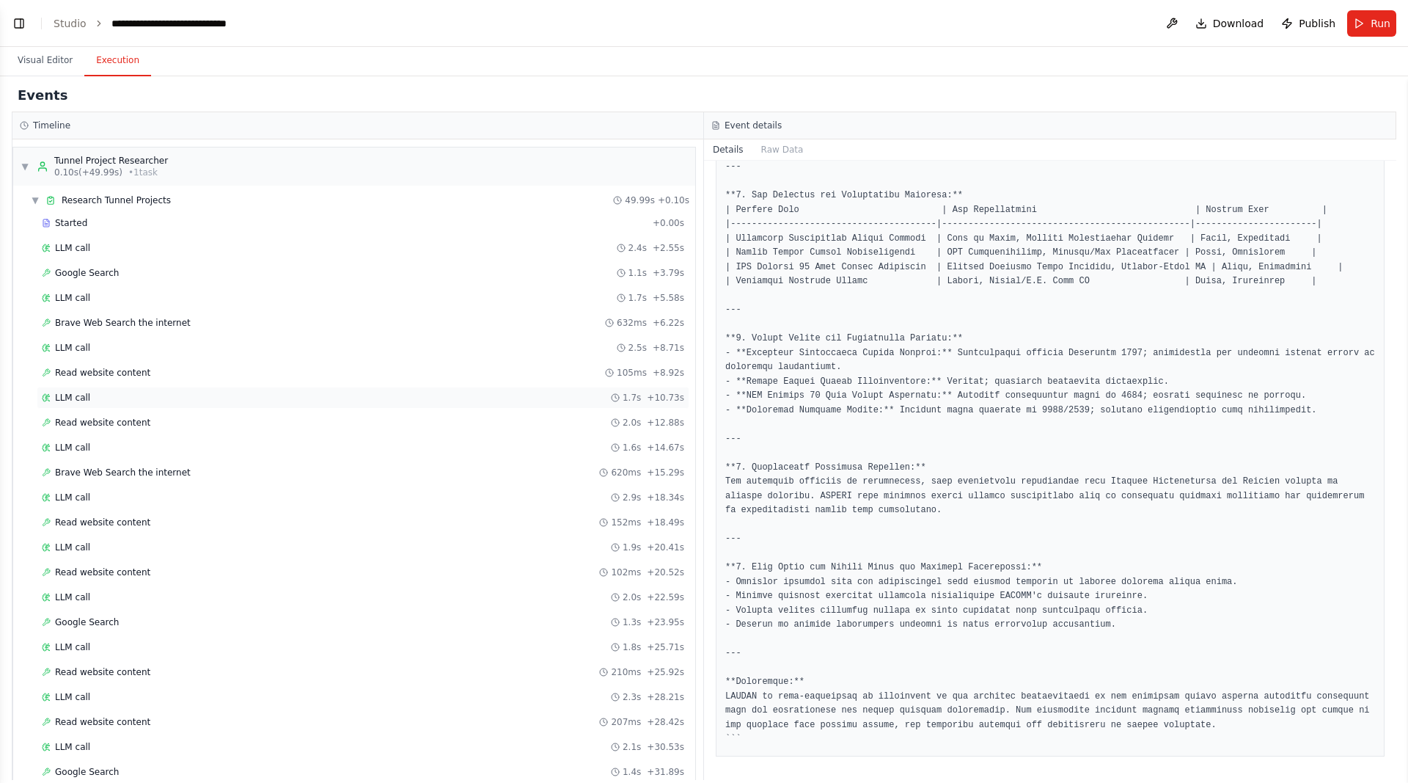
click at [601, 389] on div "LLM call 1.7s + 10.73s" at bounding box center [363, 398] width 653 height 22
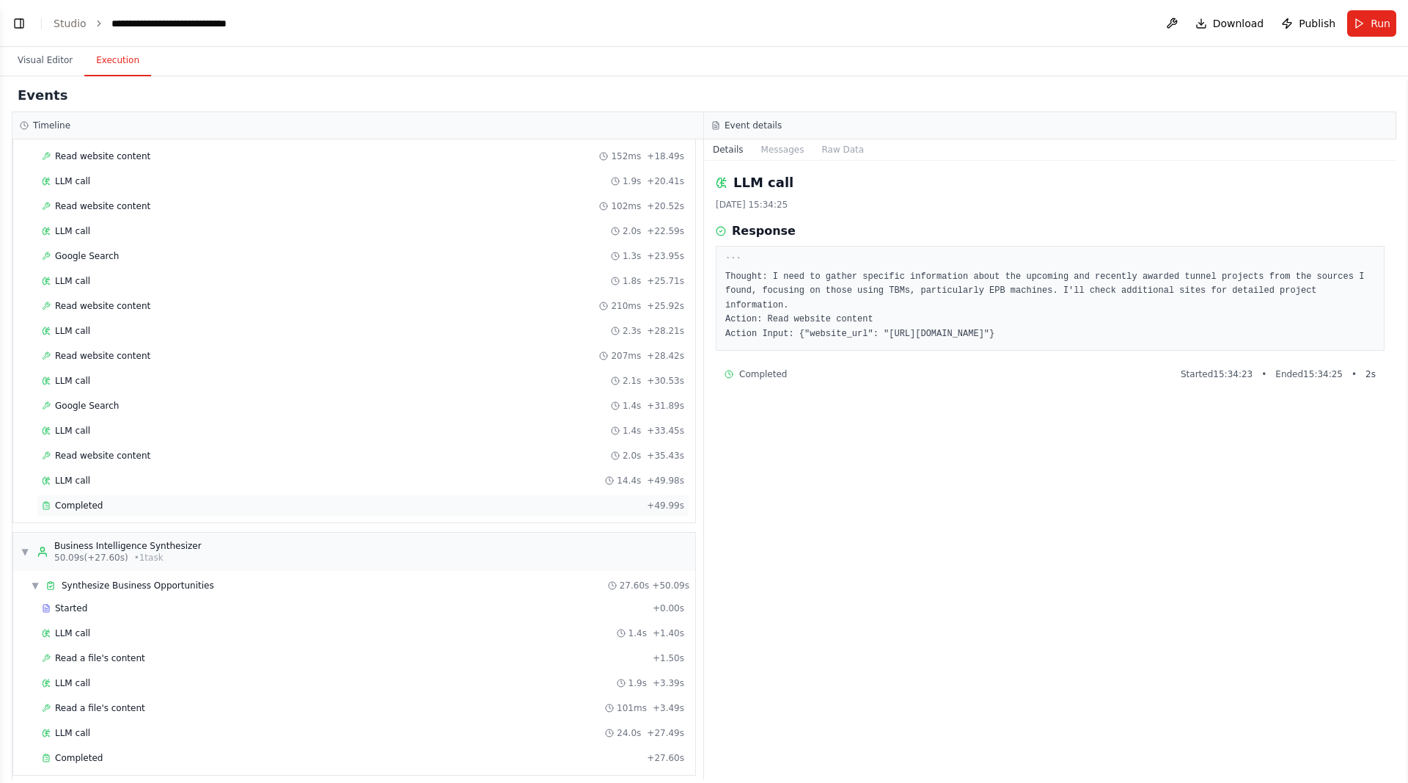
scroll to position [378, 0]
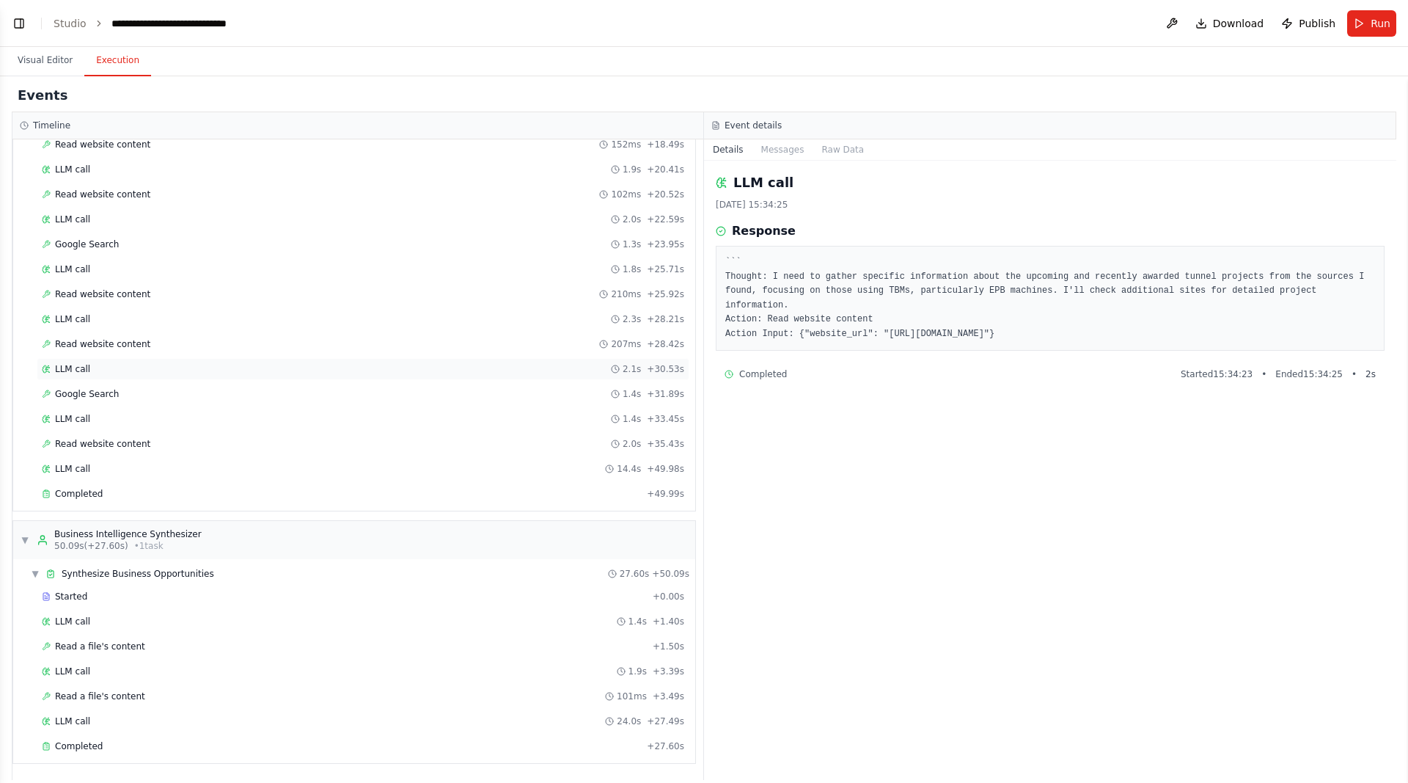
click at [533, 362] on div "LLM call 2.1s + 30.53s" at bounding box center [363, 369] width 653 height 22
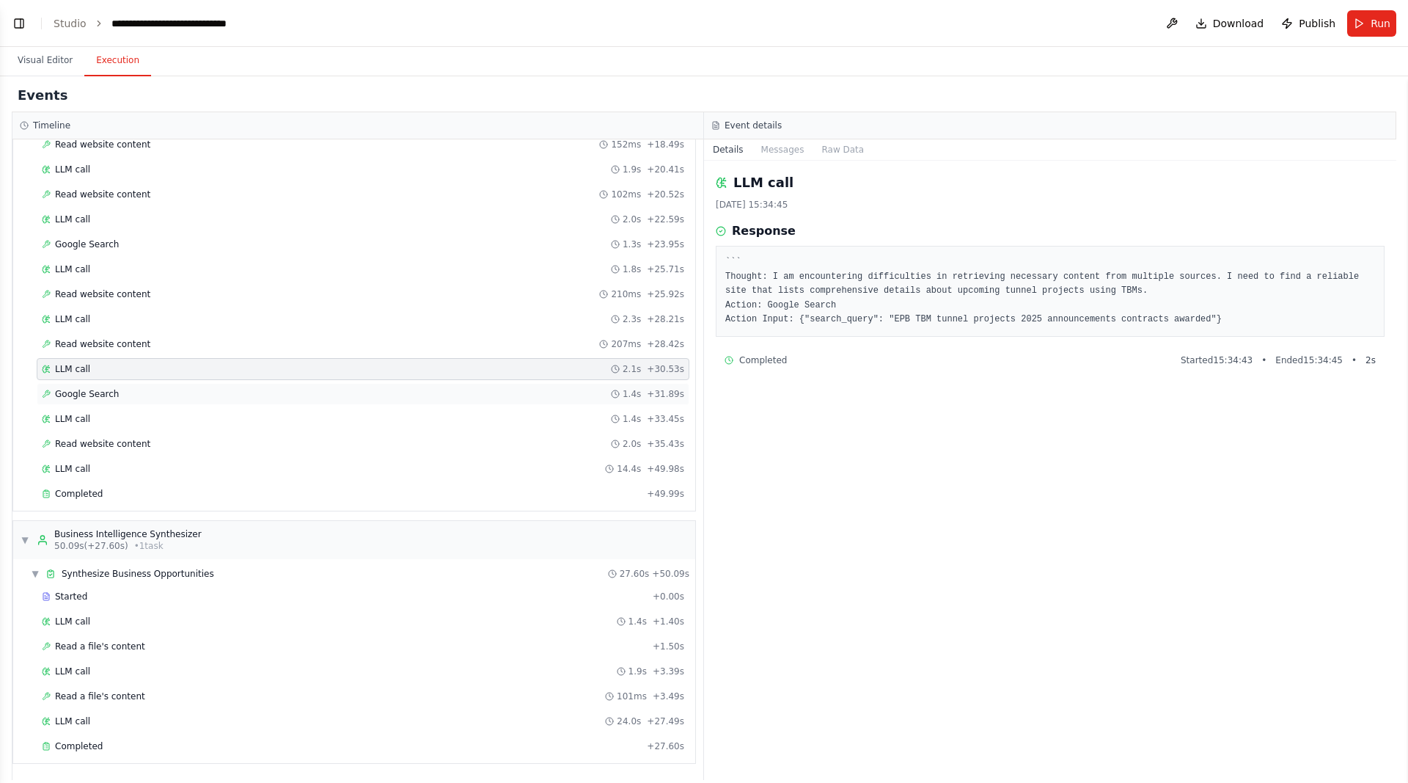
scroll to position [0, 0]
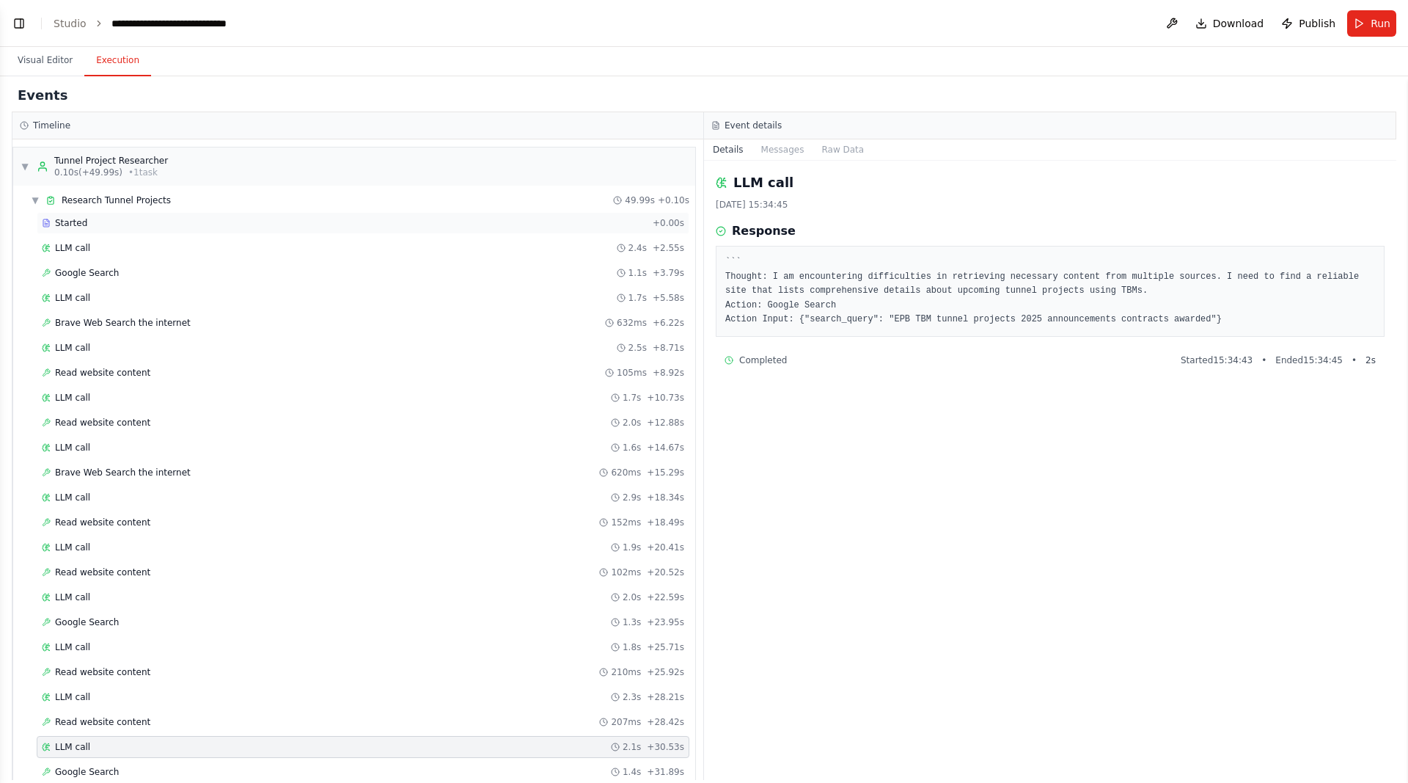
click at [549, 227] on div "Started" at bounding box center [344, 223] width 605 height 12
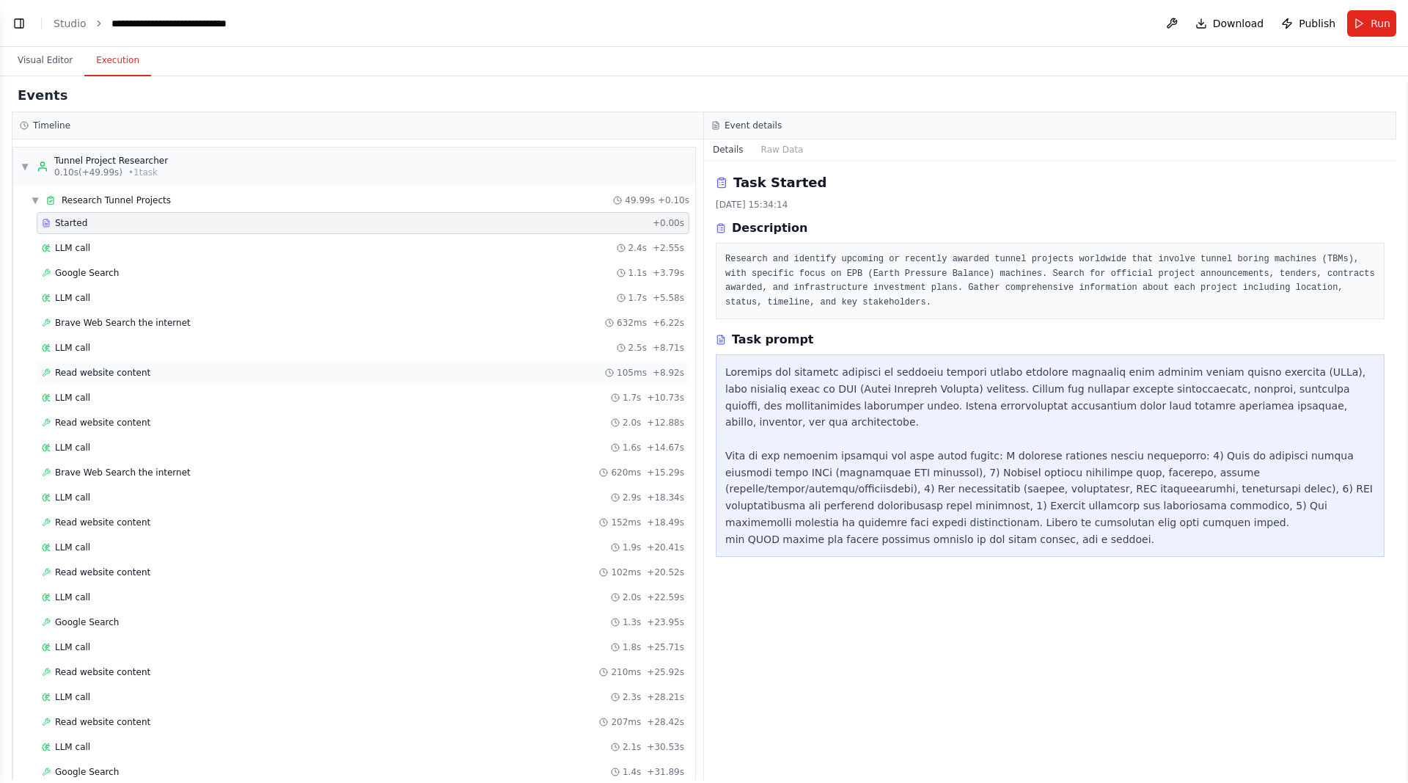
click at [577, 376] on div "Read website content 105ms + 8.92s" at bounding box center [363, 373] width 643 height 12
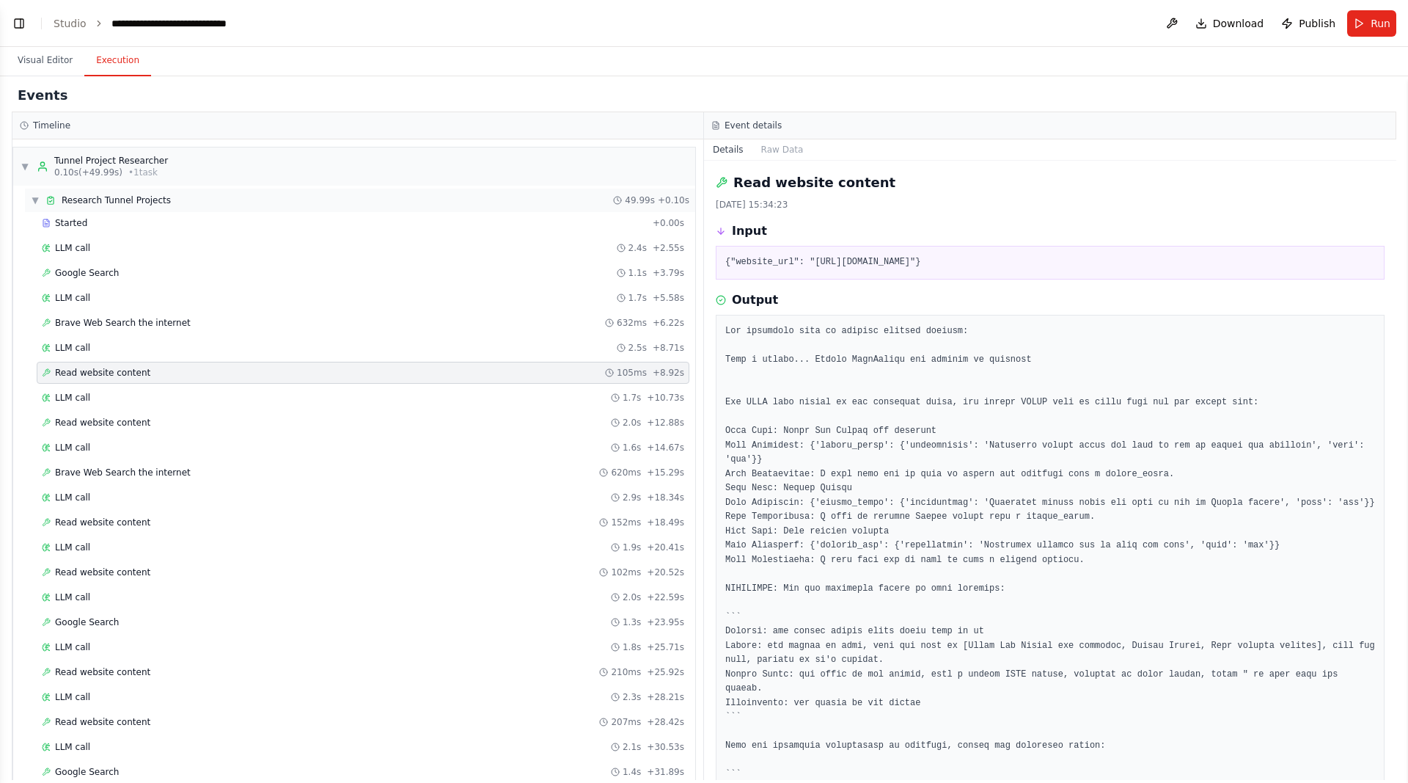
click at [550, 209] on div "▼ Research Tunnel Projects 49.99s + 0.10s" at bounding box center [360, 199] width 670 height 23
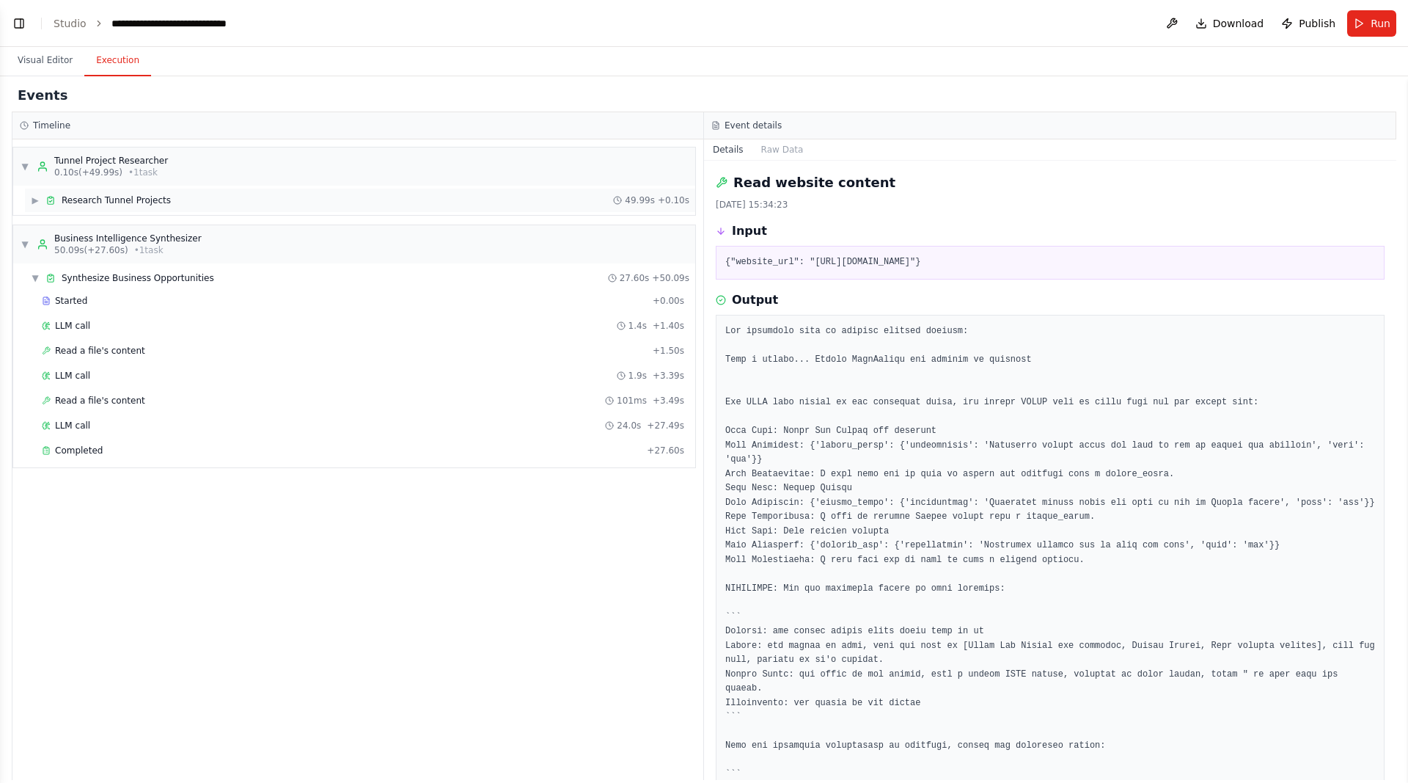
click at [117, 195] on span "Research Tunnel Projects" at bounding box center [116, 200] width 109 height 12
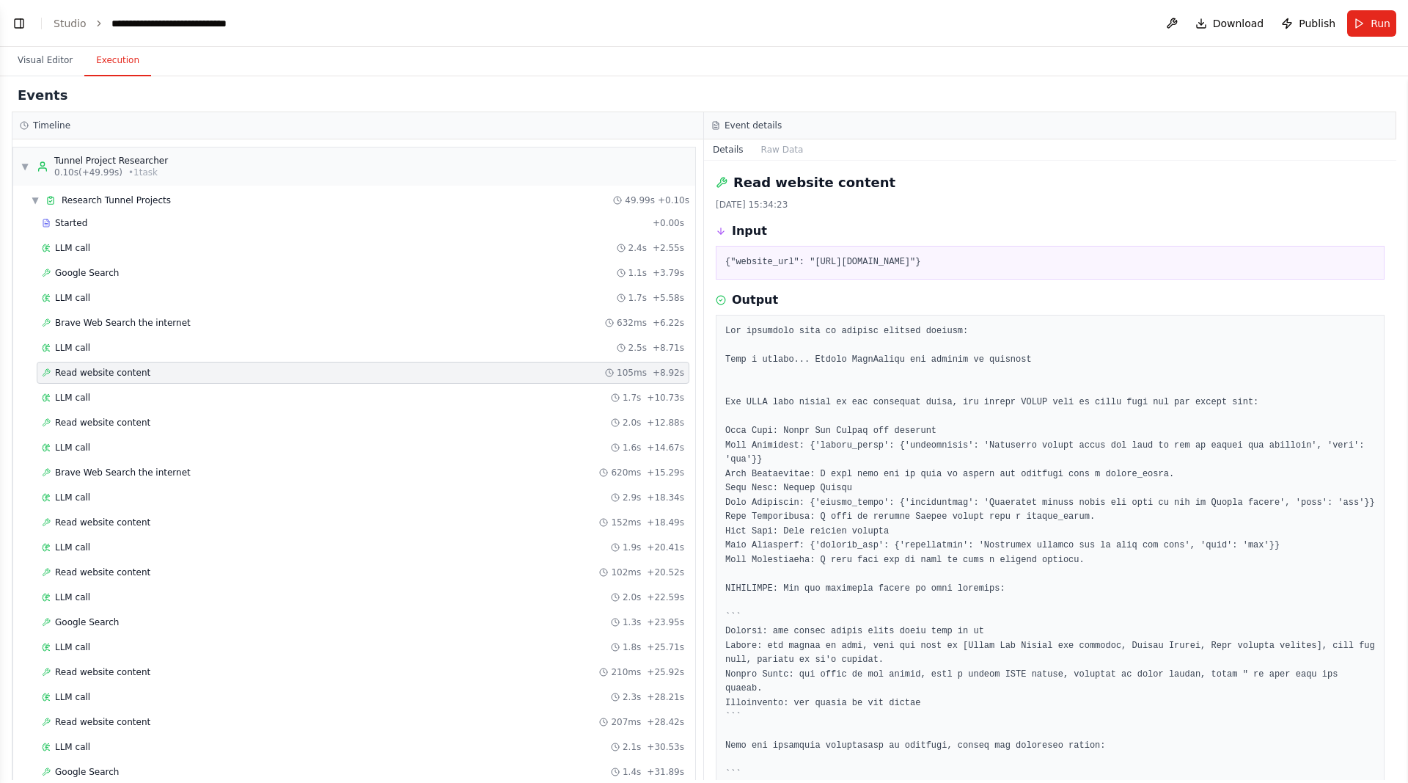
scroll to position [378, 0]
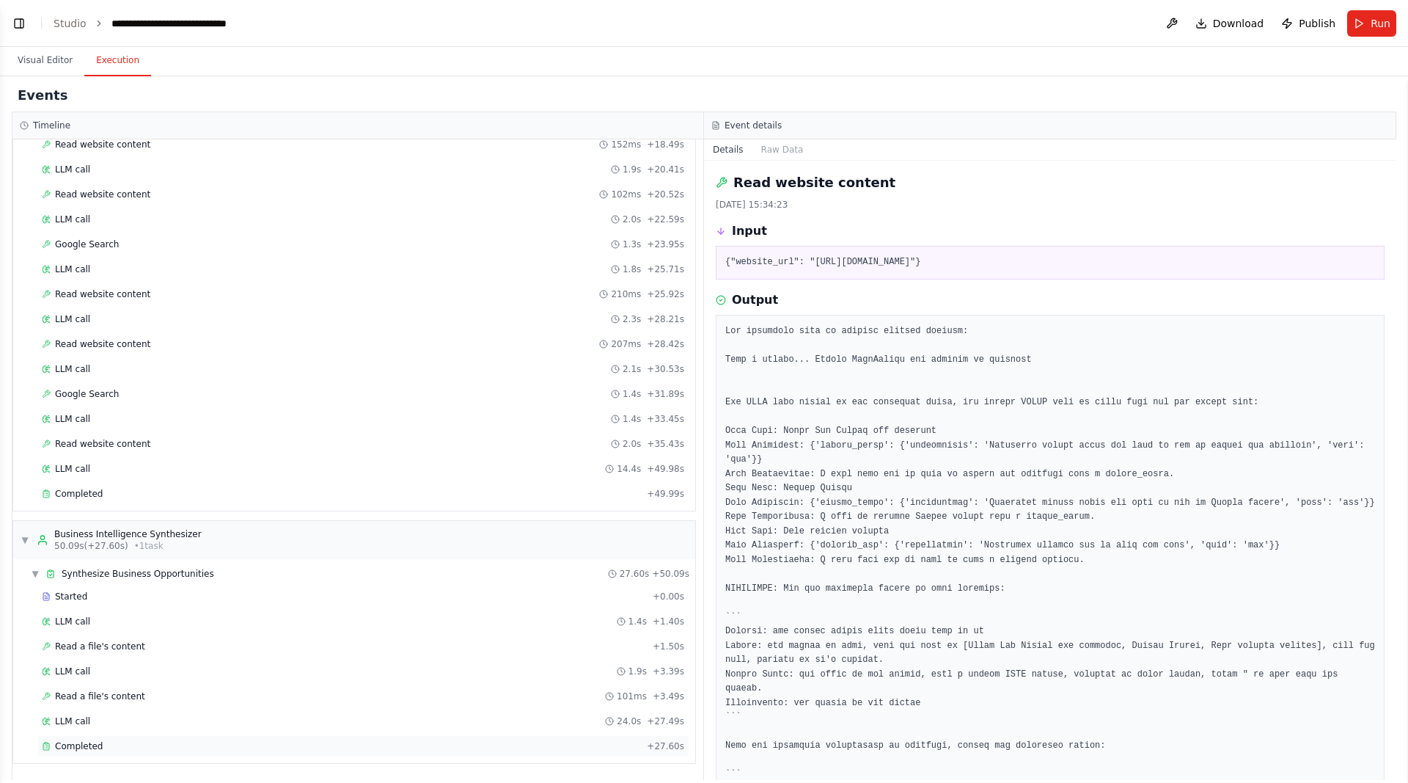
click at [105, 737] on div "Completed + 27.60s" at bounding box center [363, 746] width 653 height 22
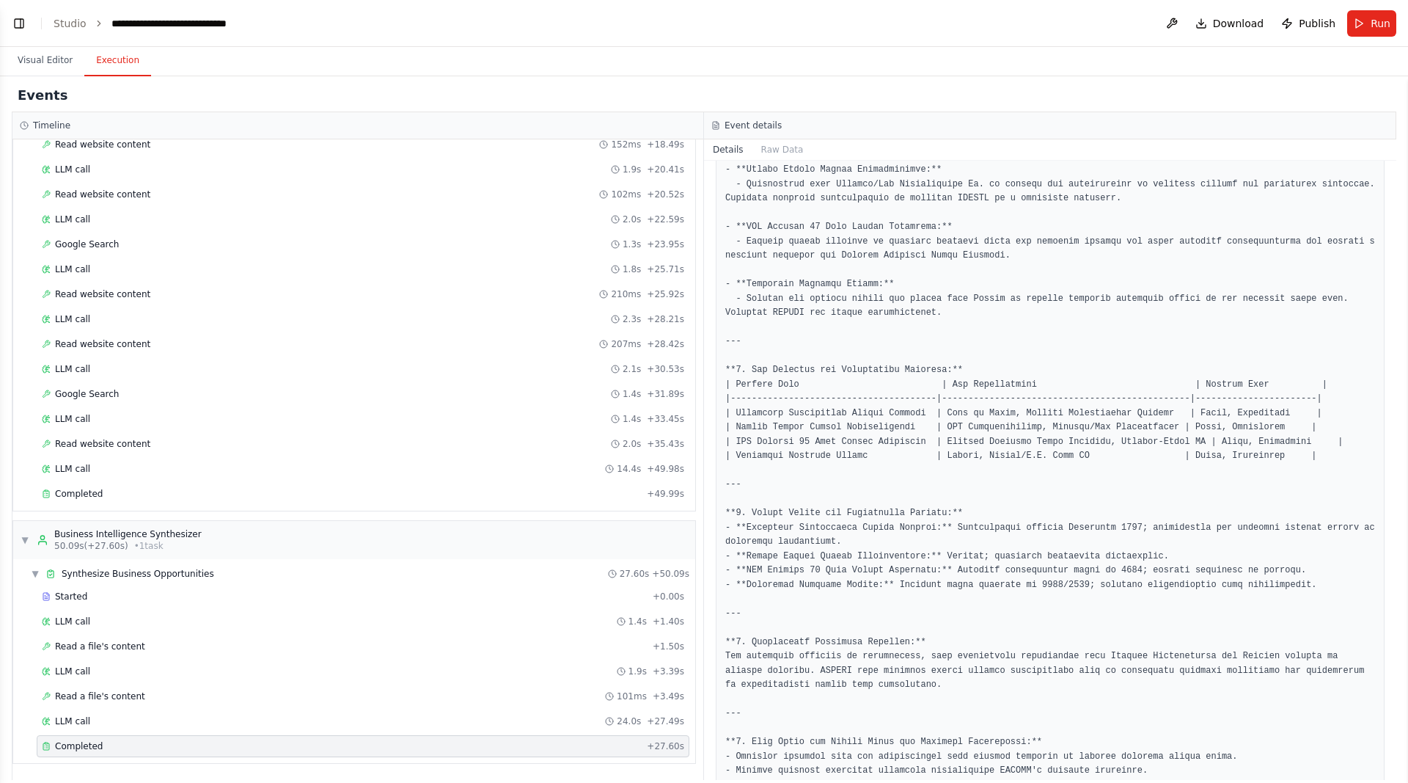
scroll to position [534, 0]
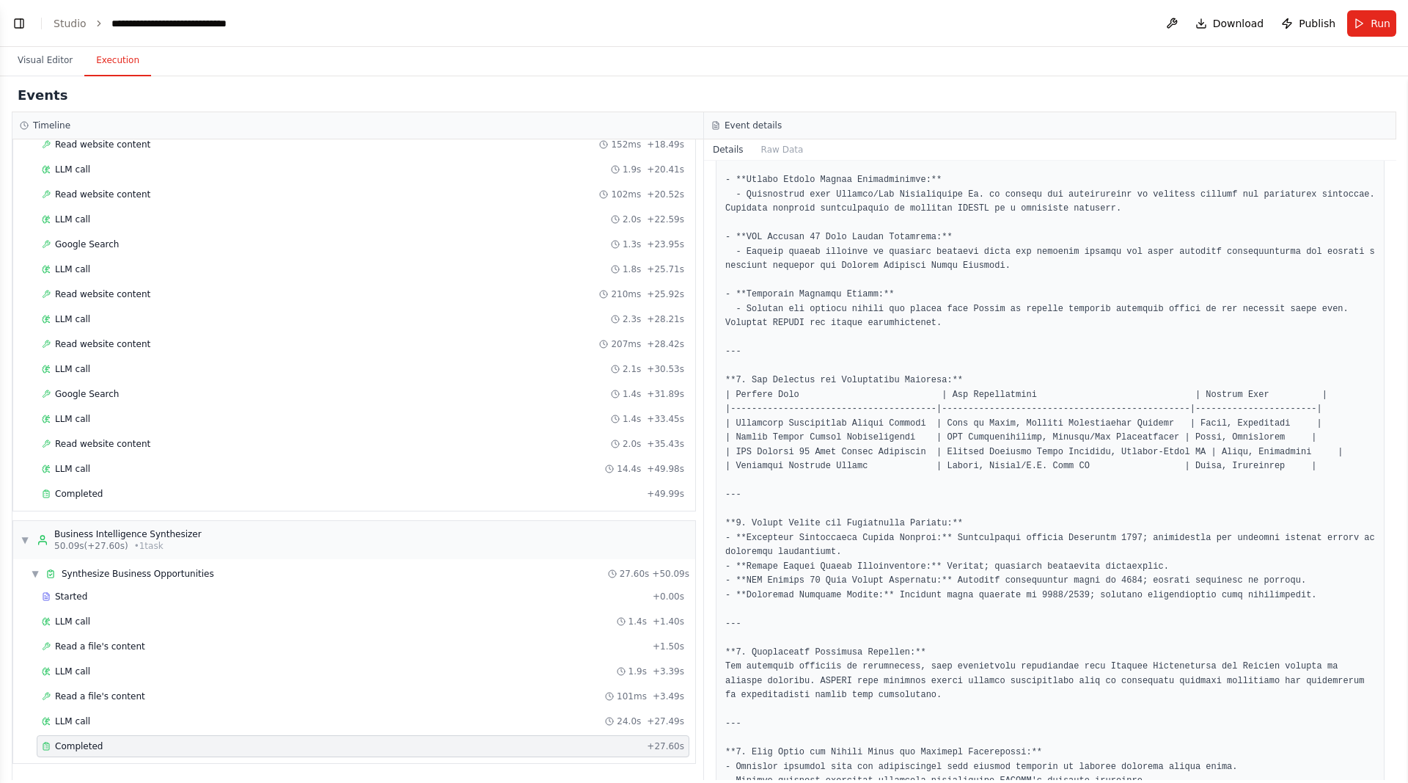
click at [1104, 467] on pre at bounding box center [1050, 374] width 650 height 1116
click at [1082, 542] on pre at bounding box center [1050, 374] width 650 height 1116
click at [780, 468] on pre at bounding box center [1050, 374] width 650 height 1116
click at [874, 464] on pre at bounding box center [1050, 374] width 650 height 1116
click at [835, 469] on pre at bounding box center [1050, 374] width 650 height 1116
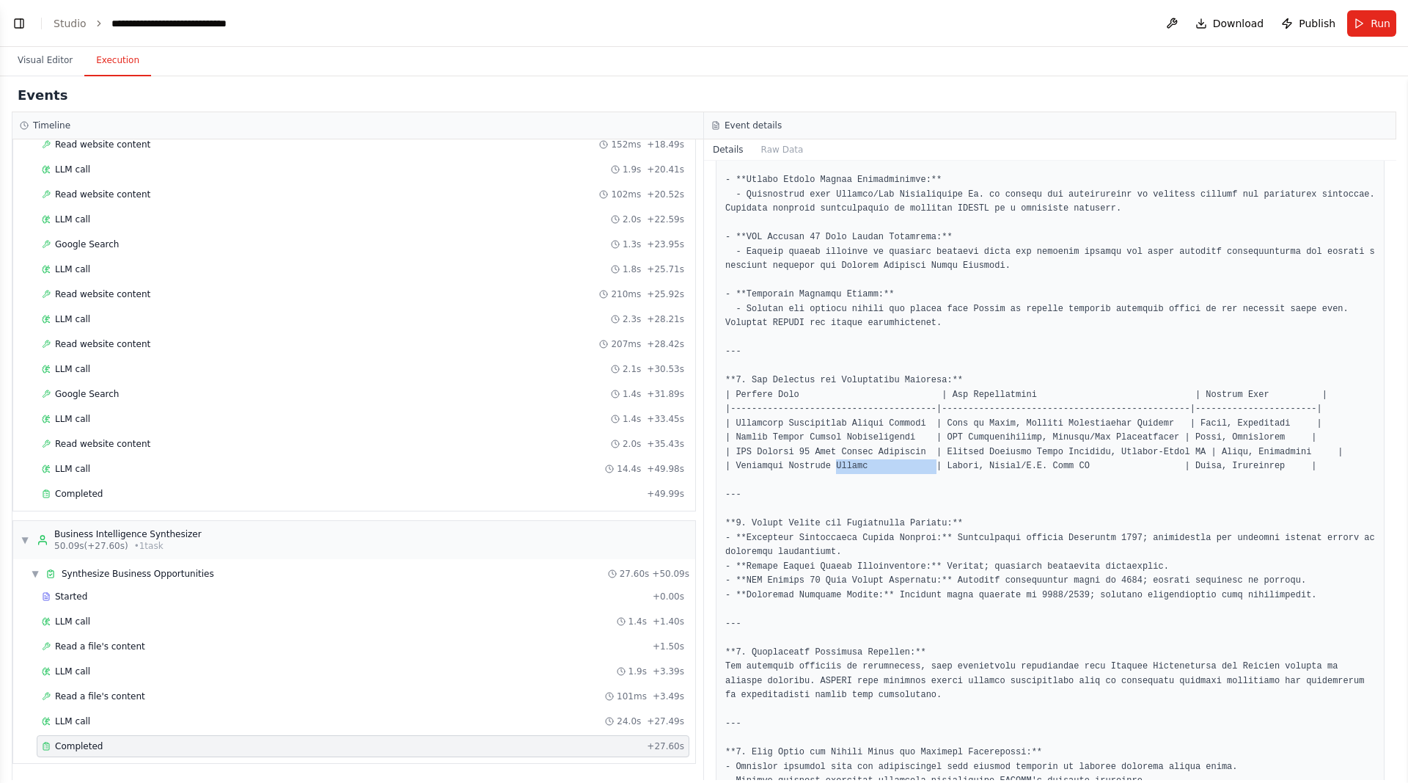
click at [835, 469] on pre at bounding box center [1050, 374] width 650 height 1116
click at [911, 485] on pre at bounding box center [1050, 374] width 650 height 1116
click at [808, 468] on pre at bounding box center [1050, 374] width 650 height 1116
click at [837, 491] on pre at bounding box center [1050, 374] width 650 height 1116
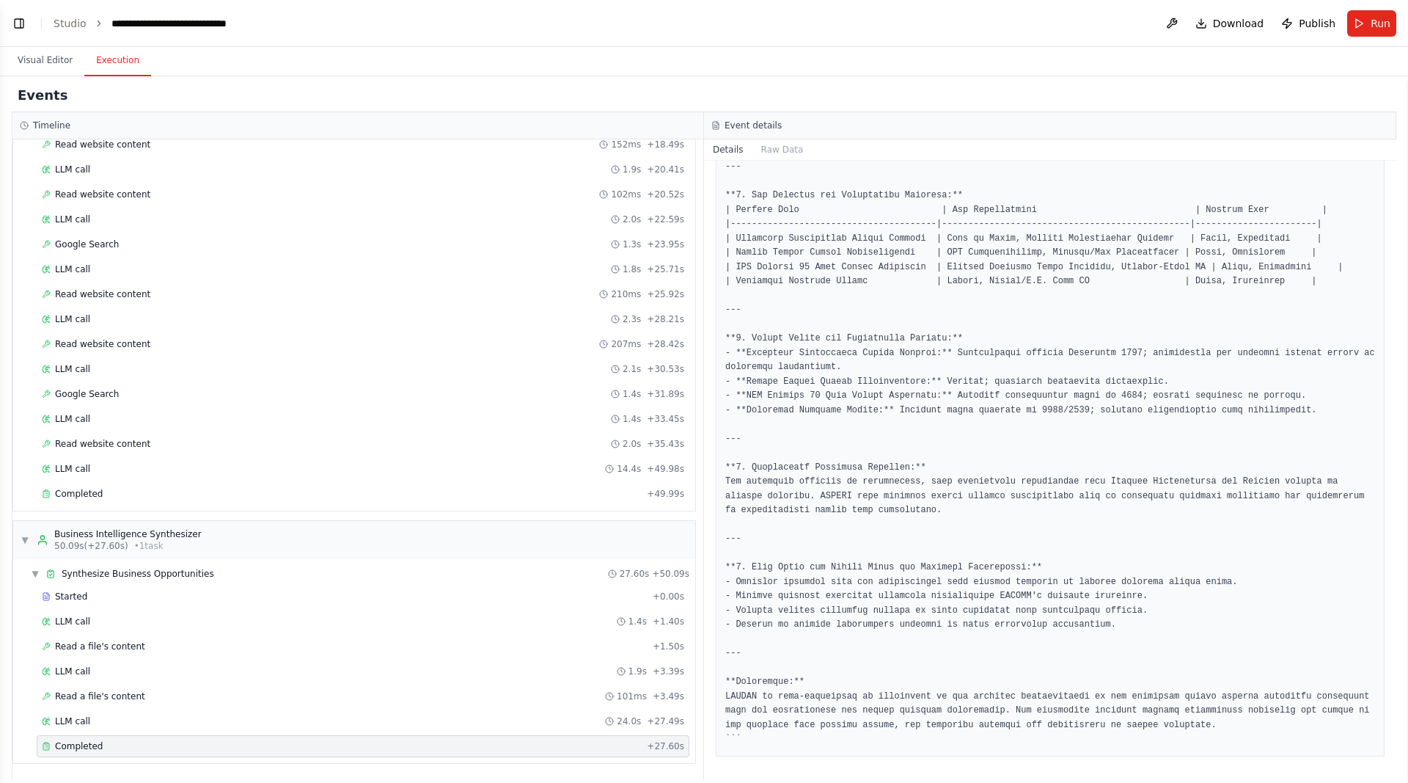
scroll to position [0, 0]
